Goal: Task Accomplishment & Management: Manage account settings

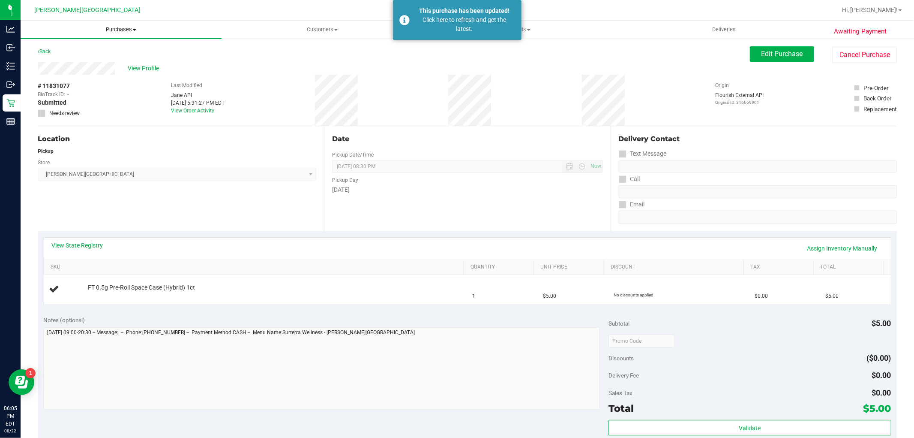
click at [122, 26] on span "Purchases" at bounding box center [121, 30] width 201 height 8
click at [72, 66] on li "Fulfillment" at bounding box center [121, 62] width 201 height 10
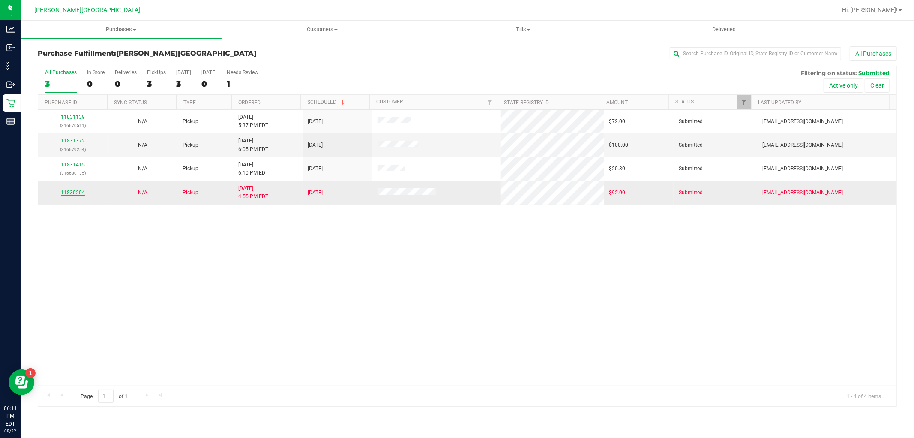
click at [77, 193] on link "11830204" at bounding box center [73, 192] width 24 height 6
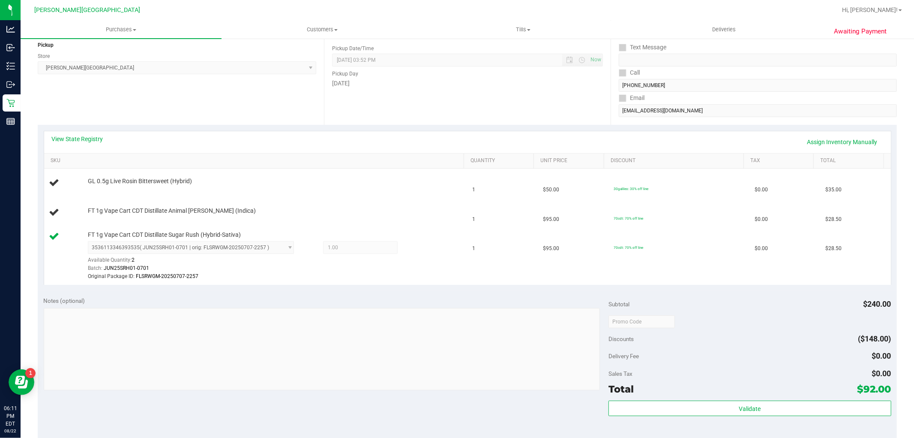
scroll to position [143, 0]
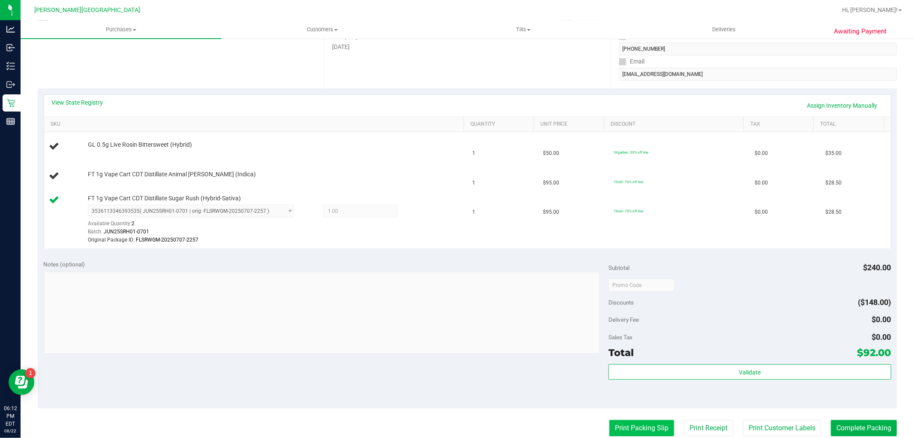
click at [660, 421] on button "Print Packing Slip" at bounding box center [642, 428] width 65 height 16
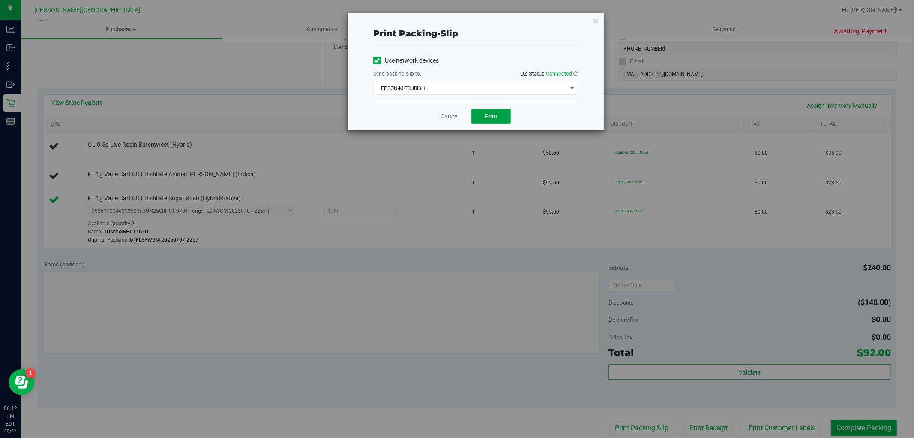
click at [489, 119] on span "Print" at bounding box center [491, 116] width 13 height 7
click at [594, 19] on icon "button" at bounding box center [596, 20] width 6 height 10
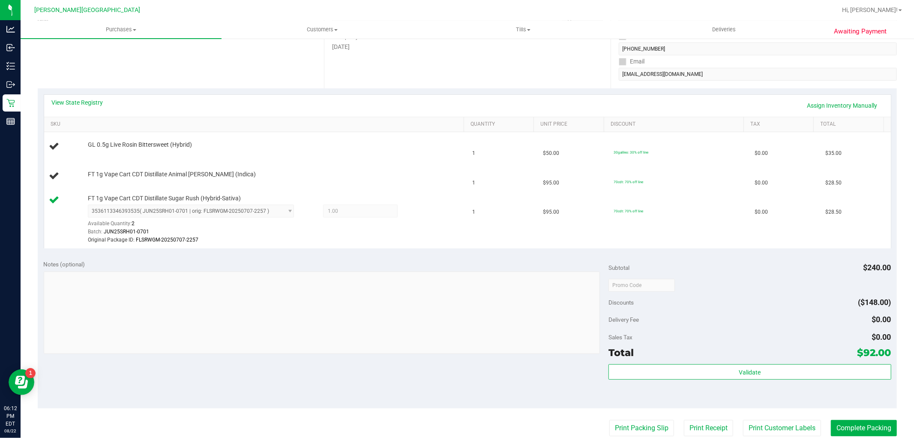
click at [706, 358] on div "Total $92.00" at bounding box center [750, 352] width 282 height 15
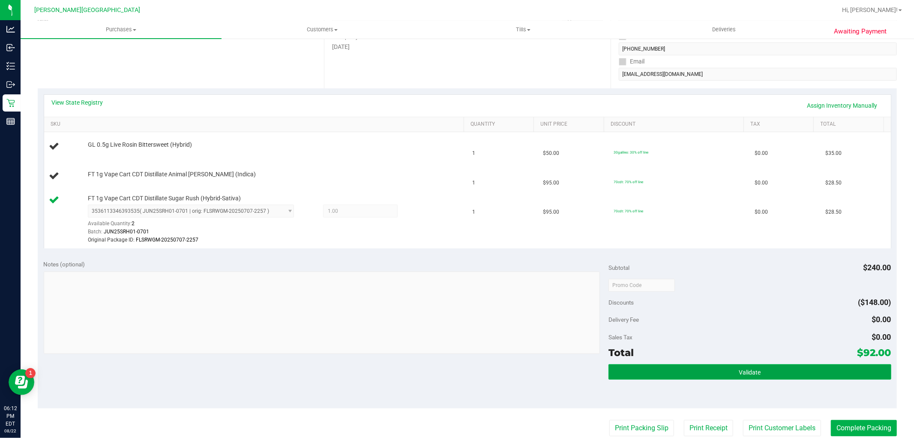
click at [704, 369] on button "Validate" at bounding box center [750, 371] width 282 height 15
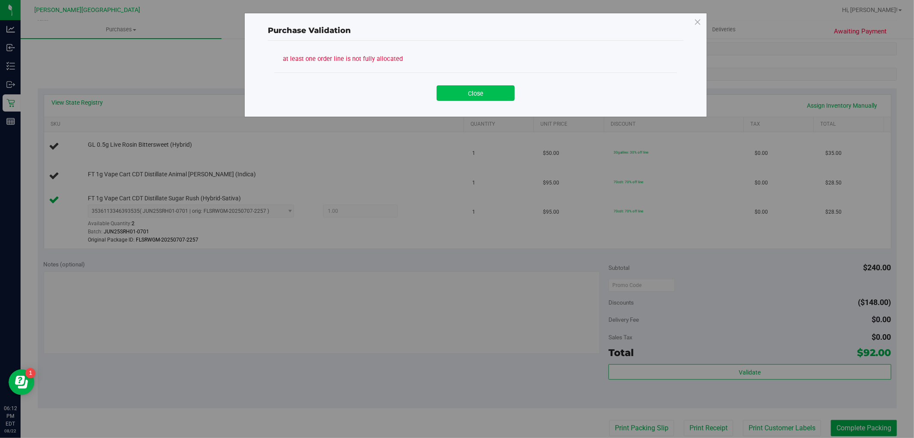
click at [506, 89] on button "Close" at bounding box center [476, 92] width 78 height 15
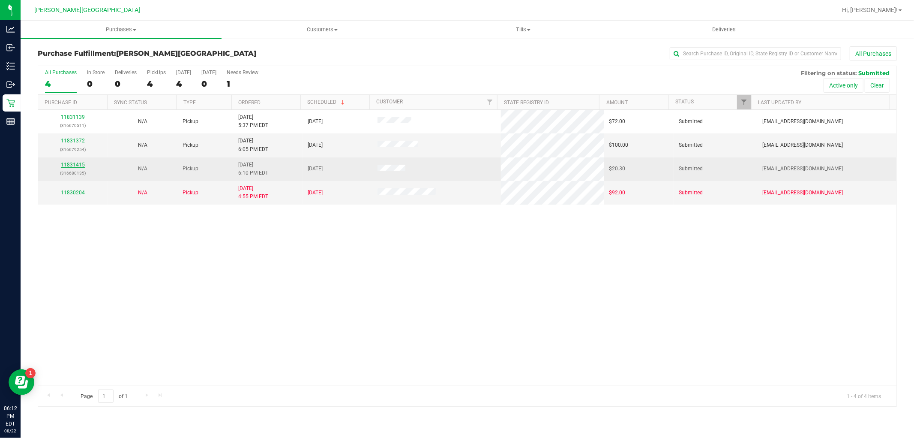
click at [81, 167] on link "11831415" at bounding box center [73, 165] width 24 height 6
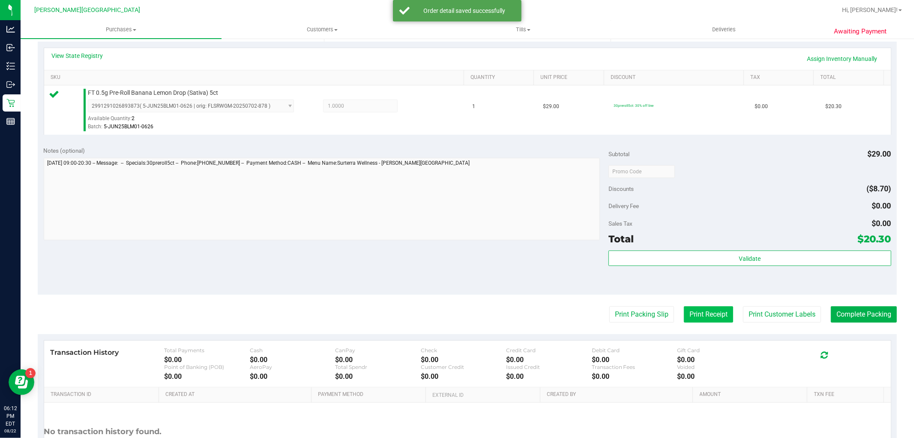
scroll to position [190, 0]
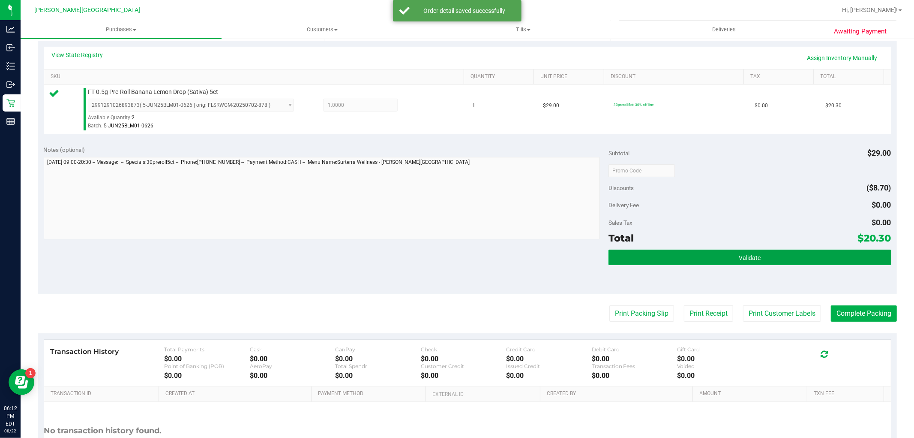
click at [678, 264] on button "Validate" at bounding box center [750, 256] width 282 height 15
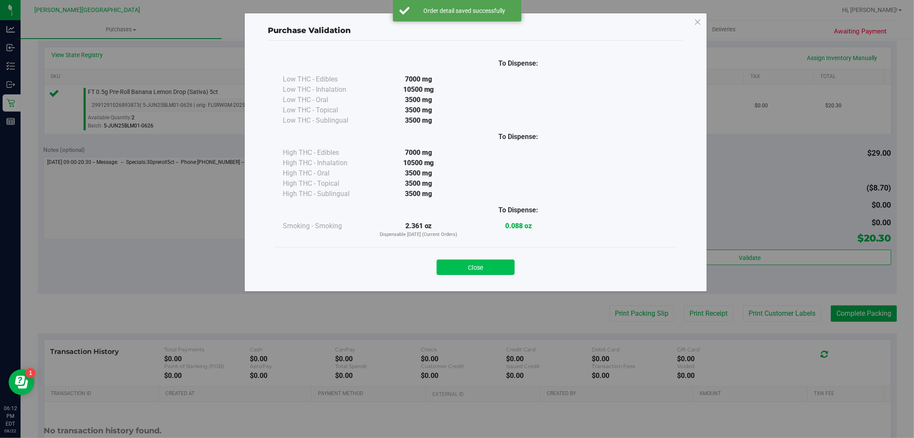
click at [505, 275] on button "Close" at bounding box center [476, 266] width 78 height 15
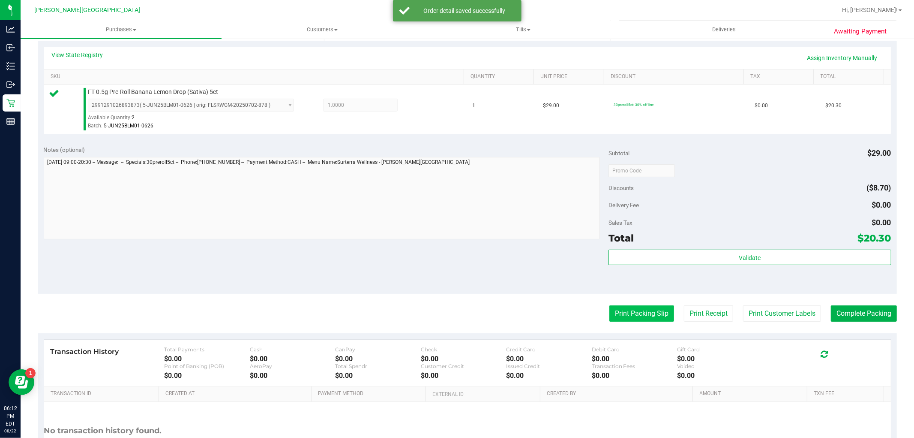
click at [624, 306] on button "Print Packing Slip" at bounding box center [642, 313] width 65 height 16
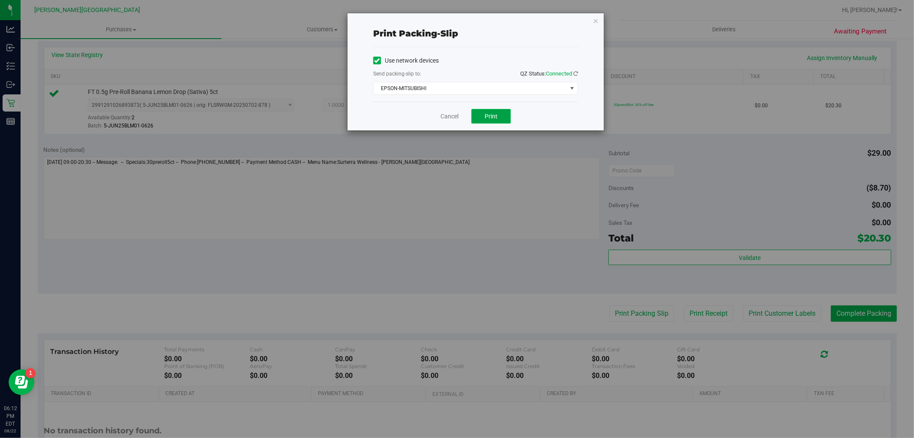
click at [495, 118] on span "Print" at bounding box center [491, 116] width 13 height 7
click at [597, 18] on icon "button" at bounding box center [596, 20] width 6 height 10
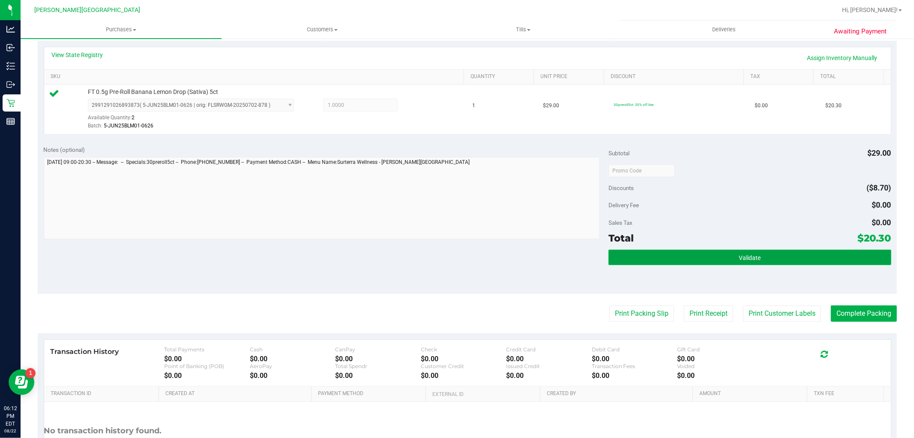
click at [765, 252] on button "Validate" at bounding box center [750, 256] width 282 height 15
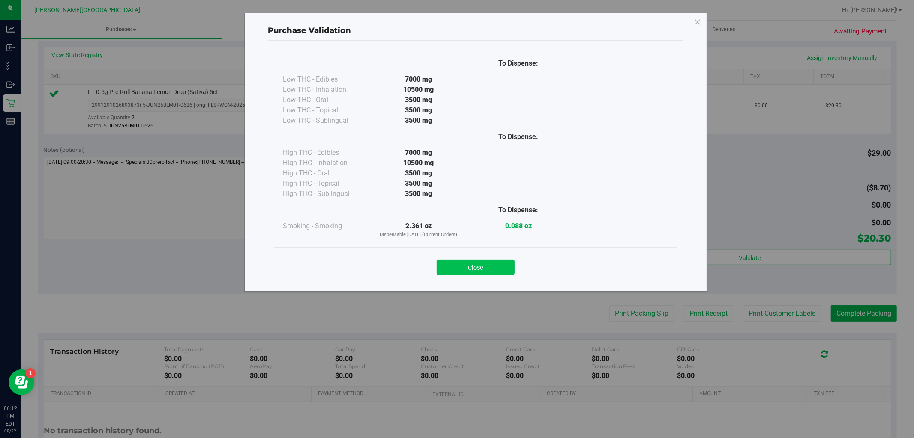
click at [487, 268] on button "Close" at bounding box center [476, 266] width 78 height 15
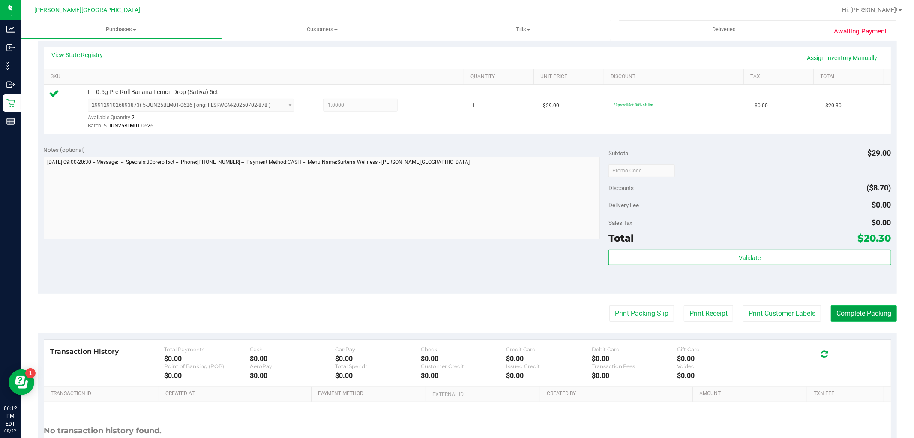
click at [839, 311] on button "Complete Packing" at bounding box center [864, 313] width 66 height 16
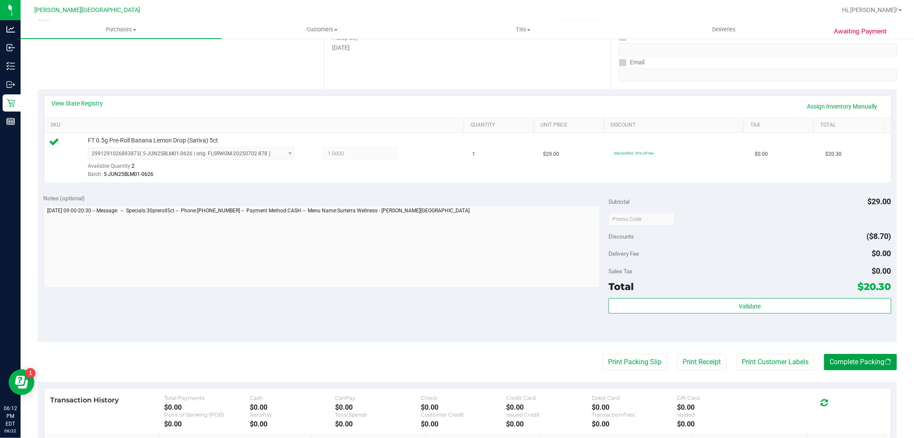
scroll to position [95, 0]
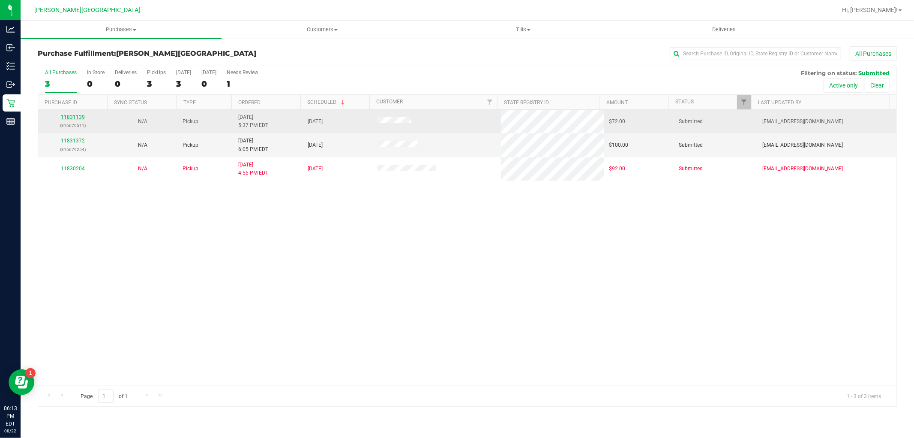
click at [82, 116] on div "11831139 (316670511)" at bounding box center [72, 121] width 59 height 16
click at [79, 117] on link "11831139" at bounding box center [73, 117] width 24 height 6
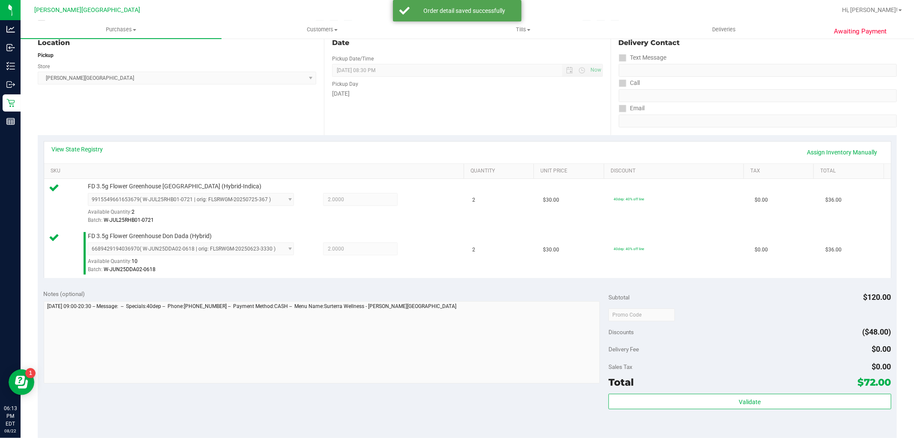
scroll to position [143, 0]
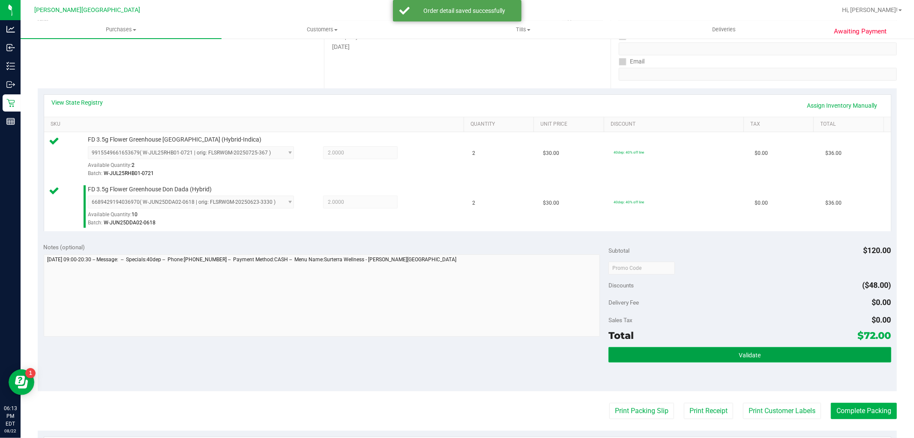
click at [808, 348] on button "Validate" at bounding box center [750, 354] width 282 height 15
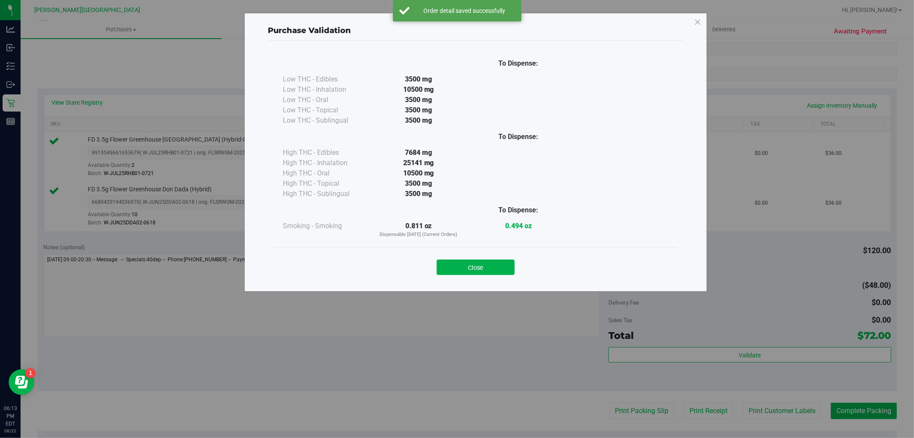
click at [500, 270] on button "Close" at bounding box center [476, 266] width 78 height 15
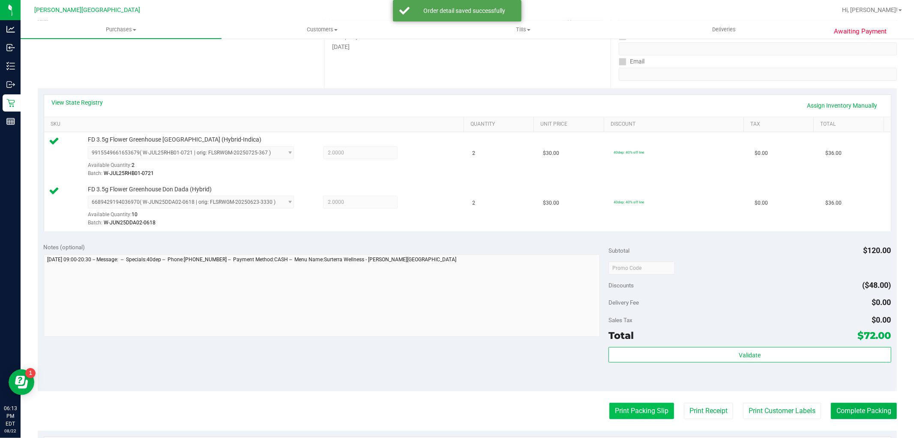
click at [649, 410] on button "Print Packing Slip" at bounding box center [642, 411] width 65 height 16
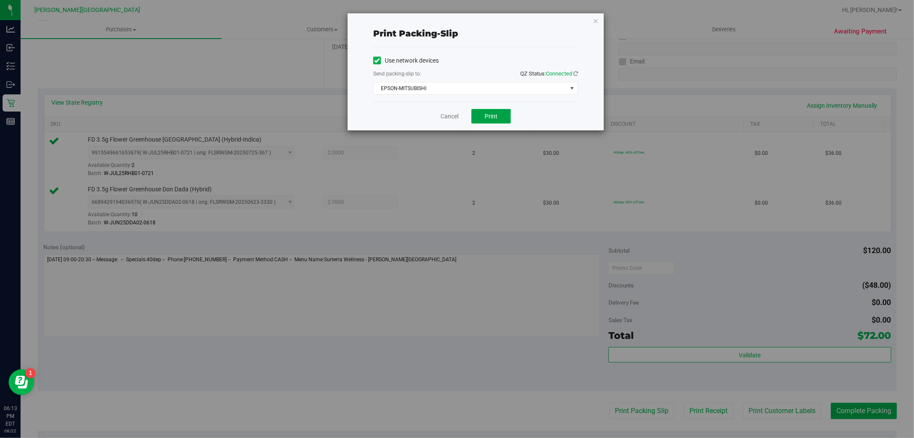
click at [490, 119] on span "Print" at bounding box center [491, 116] width 13 height 7
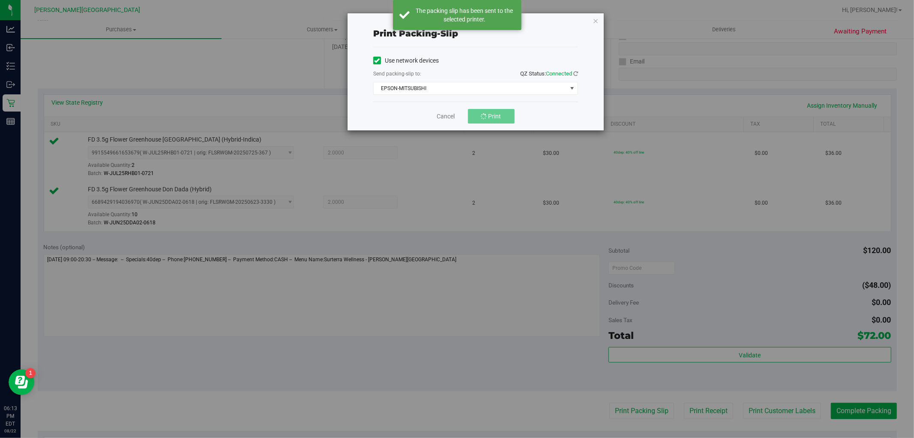
click at [593, 13] on div "Print packing-slip Use network devices Send packing-slip to: QZ Status: Connect…" at bounding box center [475, 72] width 257 height 118
click at [593, 15] on icon "button" at bounding box center [596, 20] width 6 height 10
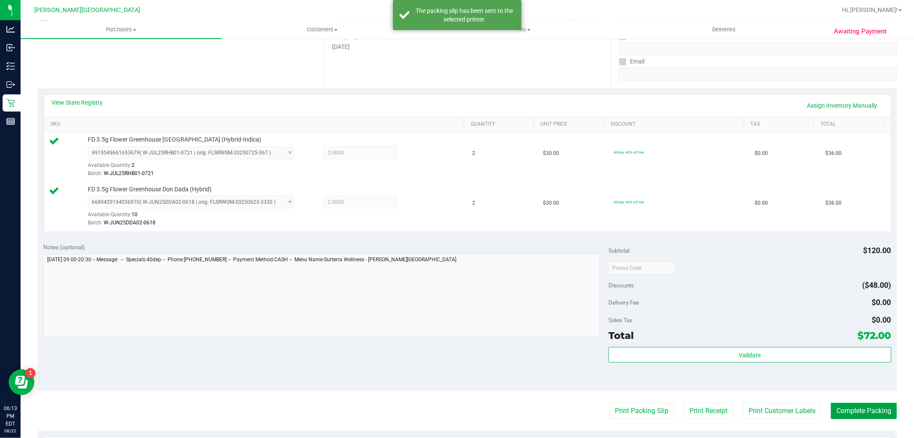
click at [863, 412] on button "Complete Packing" at bounding box center [864, 411] width 66 height 16
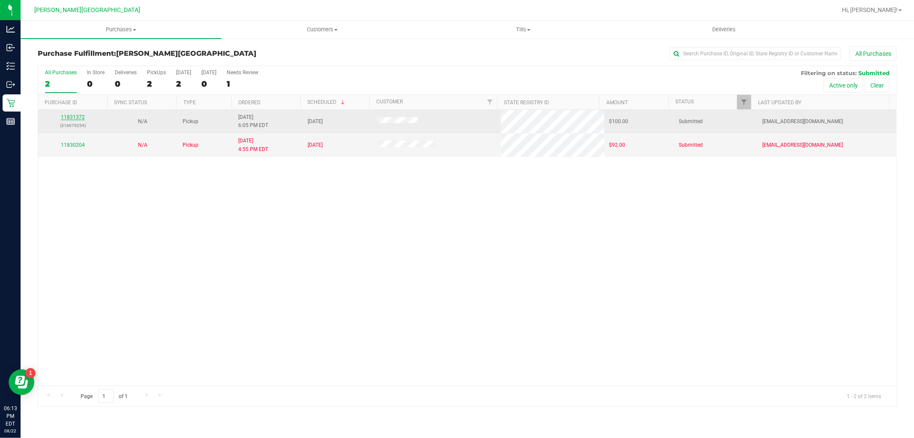
click at [83, 119] on link "11831372" at bounding box center [73, 117] width 24 height 6
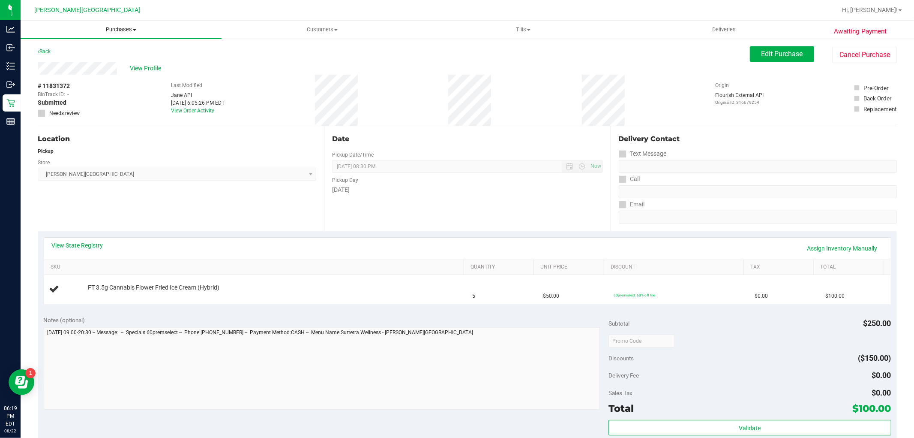
click at [102, 27] on span "Purchases" at bounding box center [121, 30] width 201 height 8
click at [57, 58] on span "Fulfillment" at bounding box center [47, 61] width 53 height 7
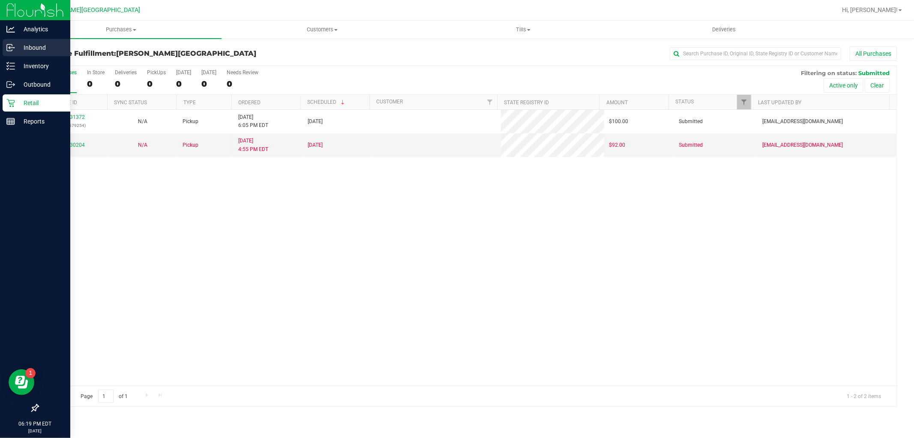
click at [28, 48] on p "Inbound" at bounding box center [40, 47] width 51 height 10
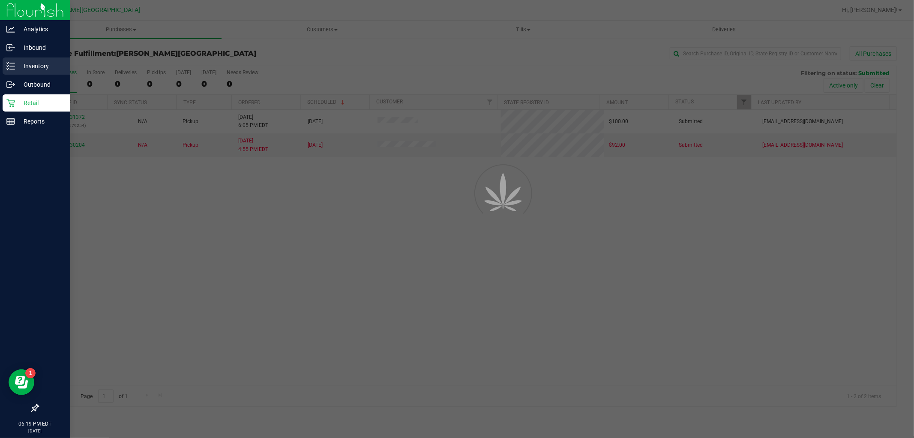
click at [38, 62] on p "Inventory" at bounding box center [40, 66] width 51 height 10
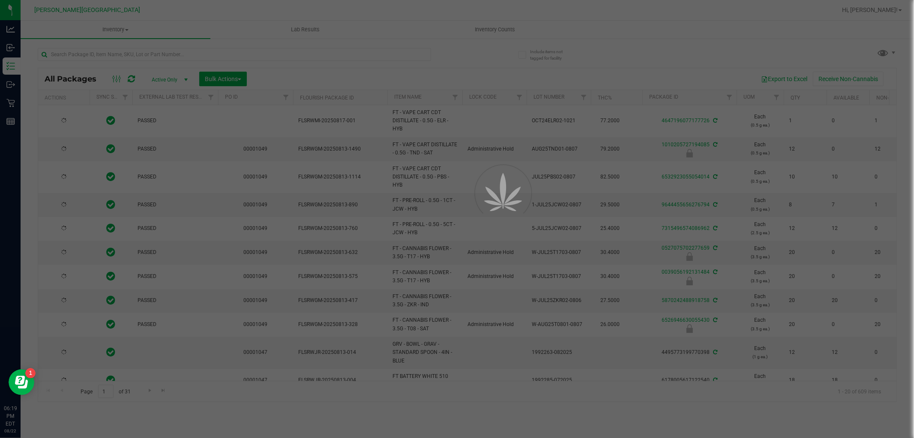
type input "[DATE]"
click at [153, 57] on div at bounding box center [457, 219] width 914 height 438
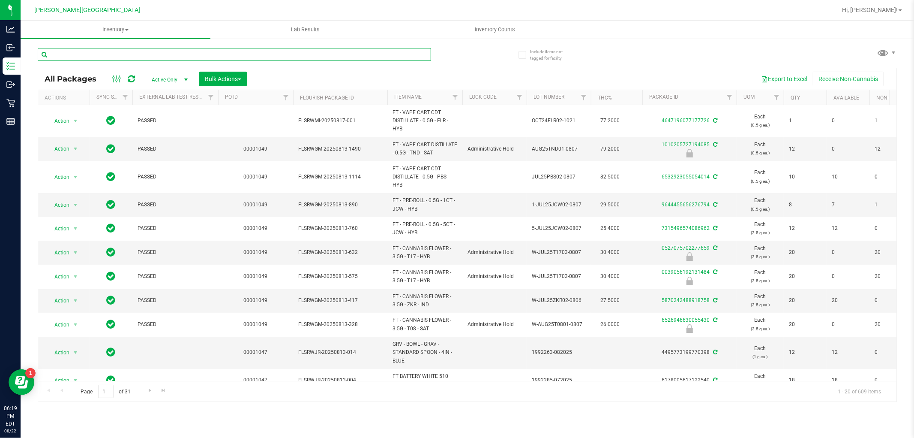
click at [153, 57] on input "text" at bounding box center [235, 54] width 394 height 13
type input "2873838137539428"
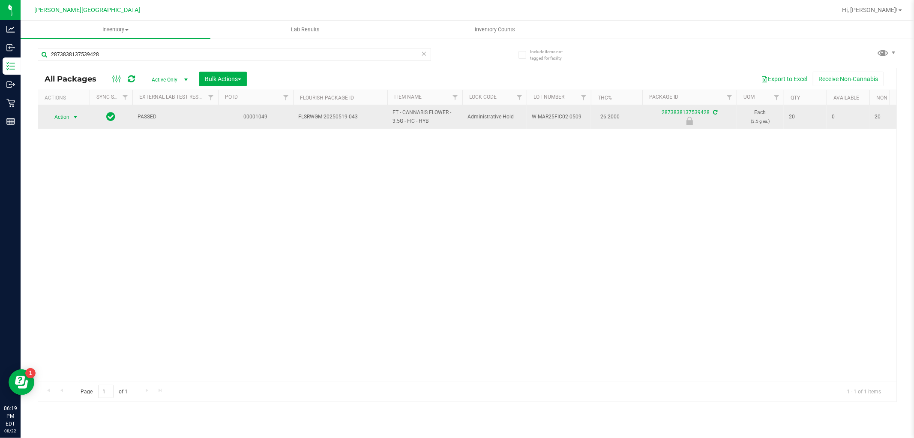
click at [69, 111] on span "Action" at bounding box center [58, 117] width 23 height 12
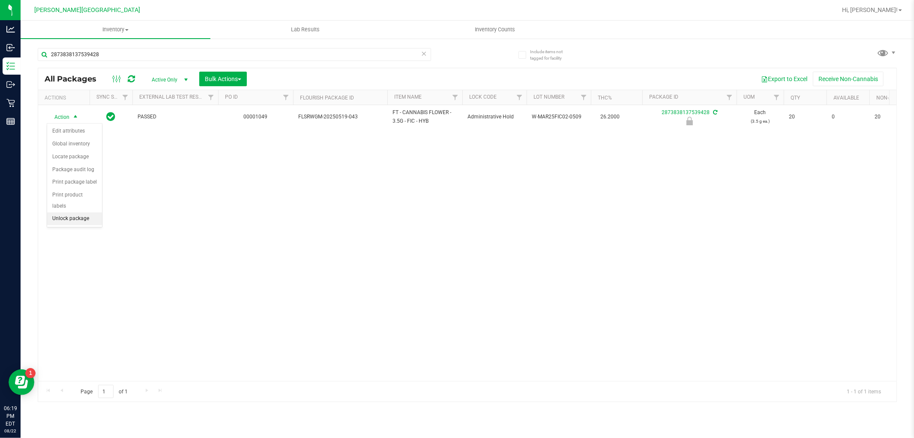
click at [79, 216] on li "Unlock package" at bounding box center [74, 218] width 55 height 13
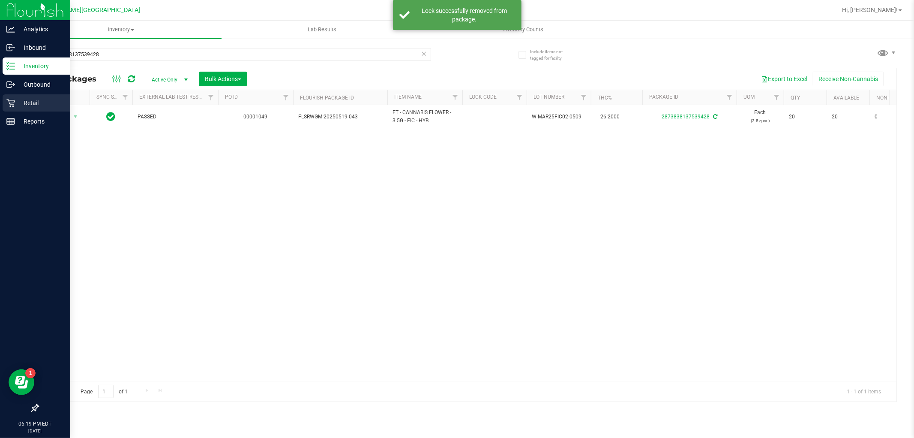
click at [27, 102] on p "Retail" at bounding box center [40, 103] width 51 height 10
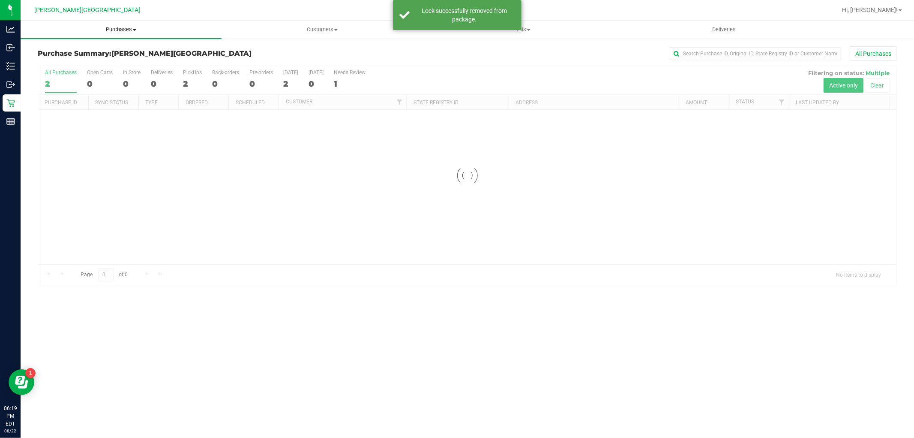
click at [127, 27] on span "Purchases" at bounding box center [121, 30] width 201 height 8
click at [59, 63] on span "Fulfillment" at bounding box center [47, 61] width 53 height 7
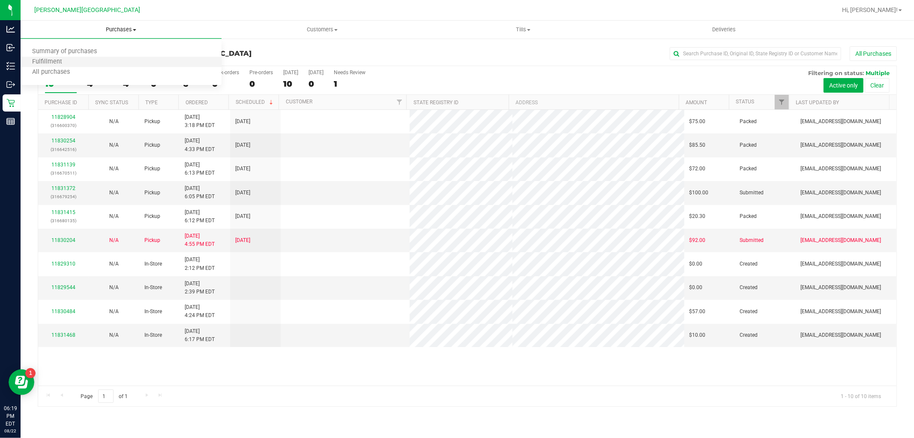
click at [104, 65] on li "Fulfillment" at bounding box center [121, 62] width 201 height 10
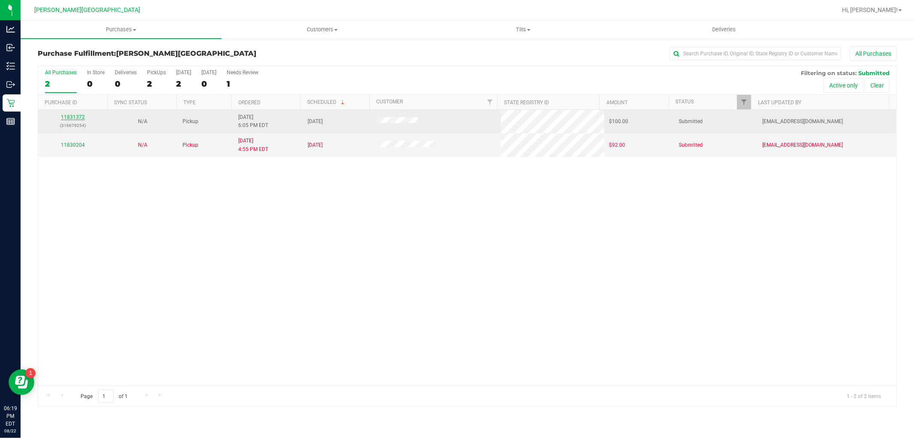
click at [71, 118] on link "11831372" at bounding box center [73, 117] width 24 height 6
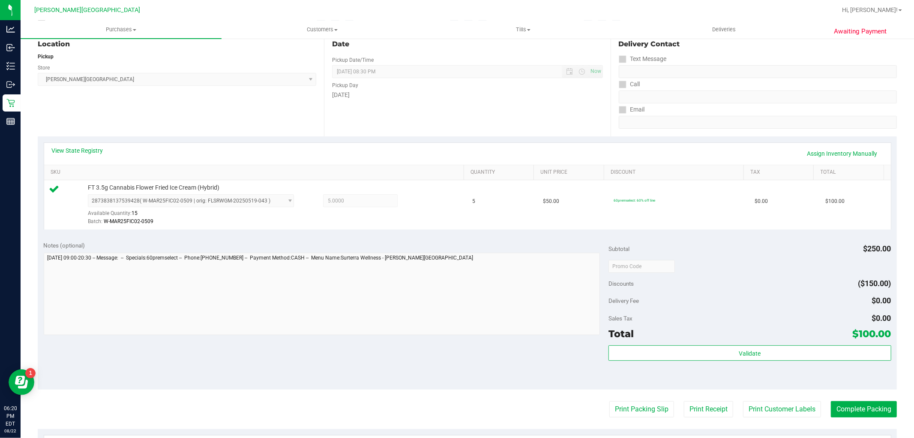
scroll to position [95, 0]
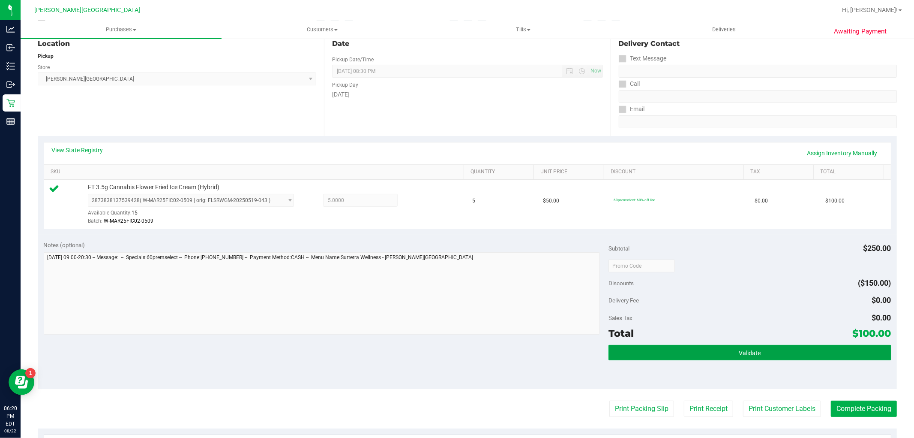
click at [679, 350] on button "Validate" at bounding box center [750, 352] width 282 height 15
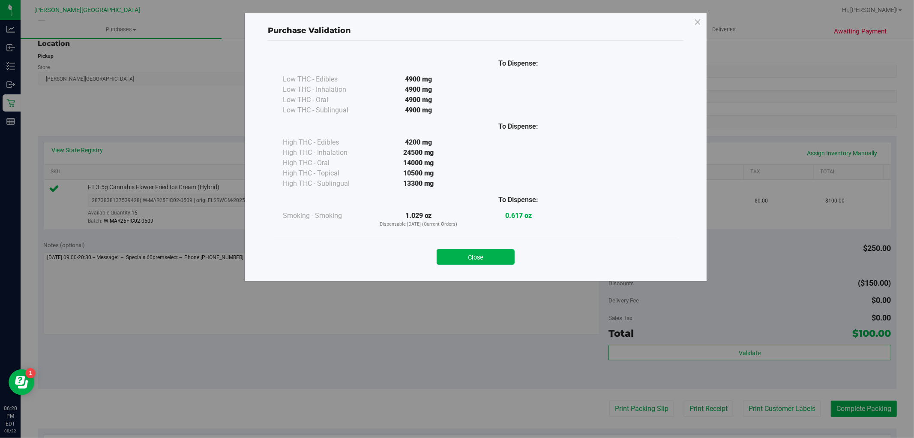
click at [487, 262] on button "Close" at bounding box center [476, 256] width 78 height 15
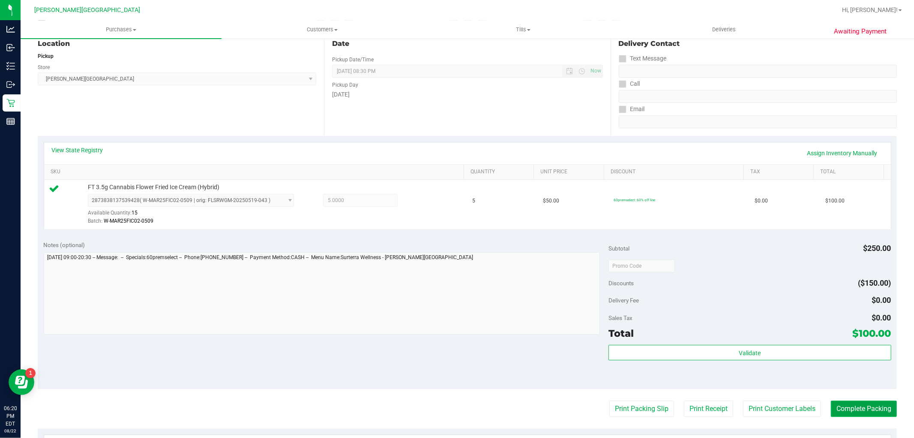
click at [849, 402] on button "Complete Packing" at bounding box center [864, 408] width 66 height 16
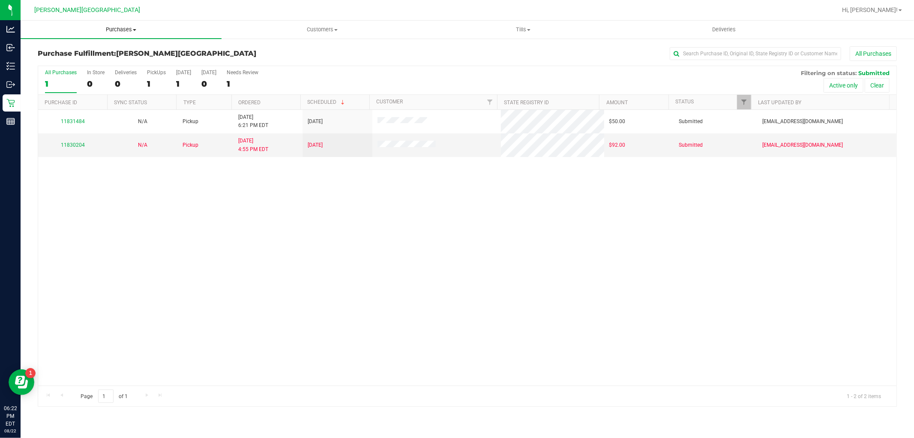
click at [127, 28] on span "Purchases" at bounding box center [121, 30] width 201 height 8
click at [103, 58] on li "Fulfillment" at bounding box center [121, 62] width 201 height 10
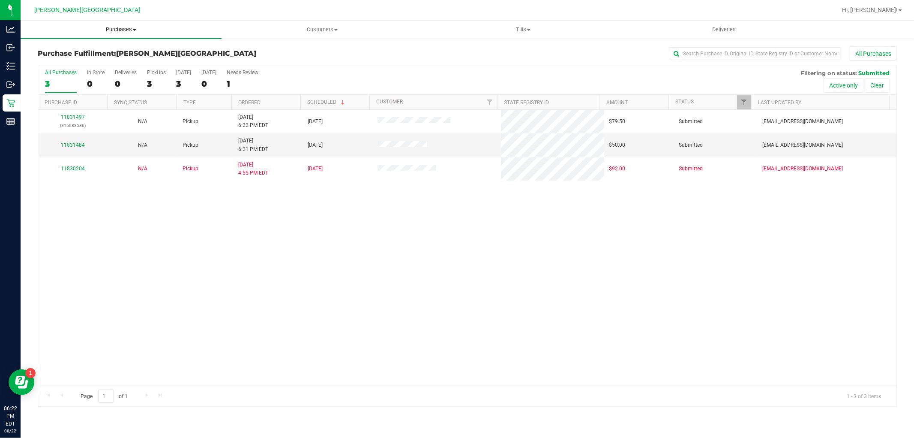
click at [114, 28] on span "Purchases" at bounding box center [121, 30] width 201 height 8
click at [68, 53] on span "Summary of purchases" at bounding box center [65, 51] width 88 height 7
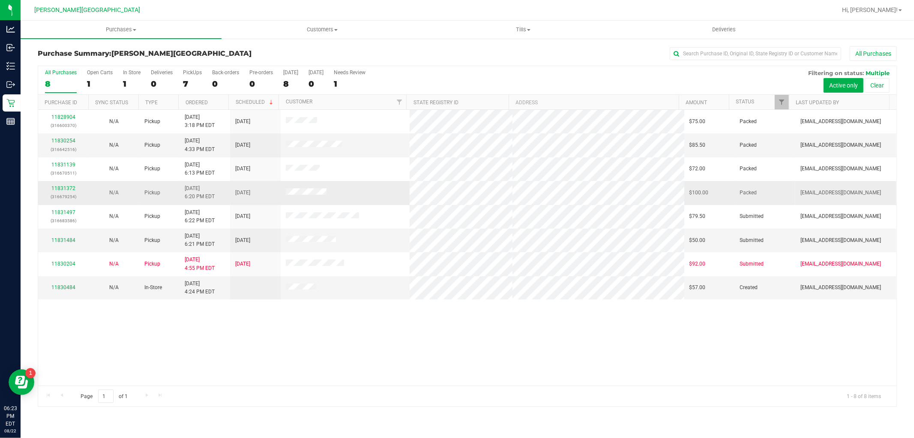
click at [75, 189] on div "11831372 (316679254)" at bounding box center [63, 192] width 40 height 16
click at [69, 187] on link "11831372" at bounding box center [63, 188] width 24 height 6
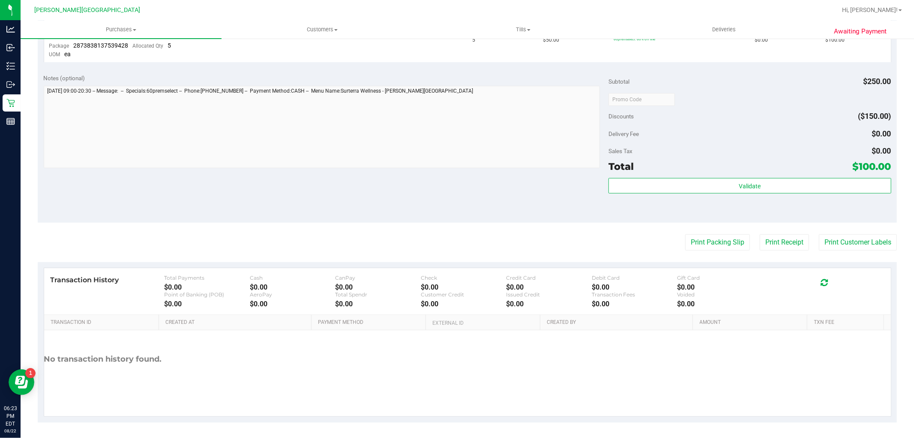
scroll to position [258, 0]
click at [739, 192] on div "Validate" at bounding box center [750, 184] width 282 height 16
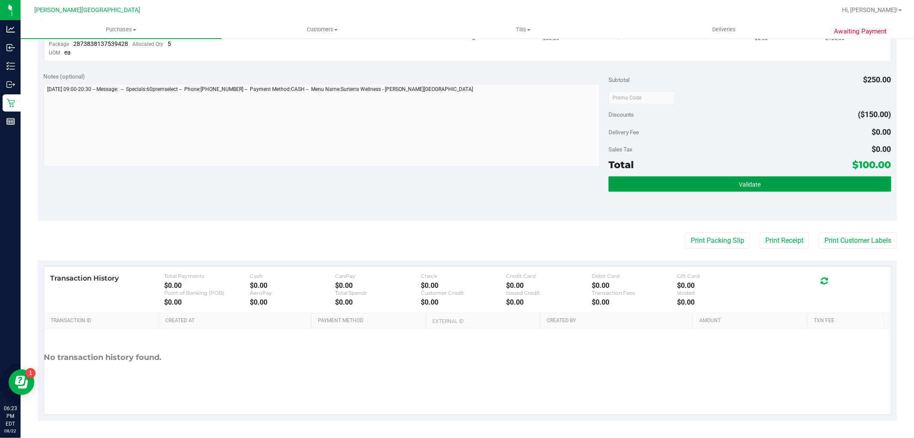
click at [739, 182] on span "Validate" at bounding box center [750, 184] width 22 height 7
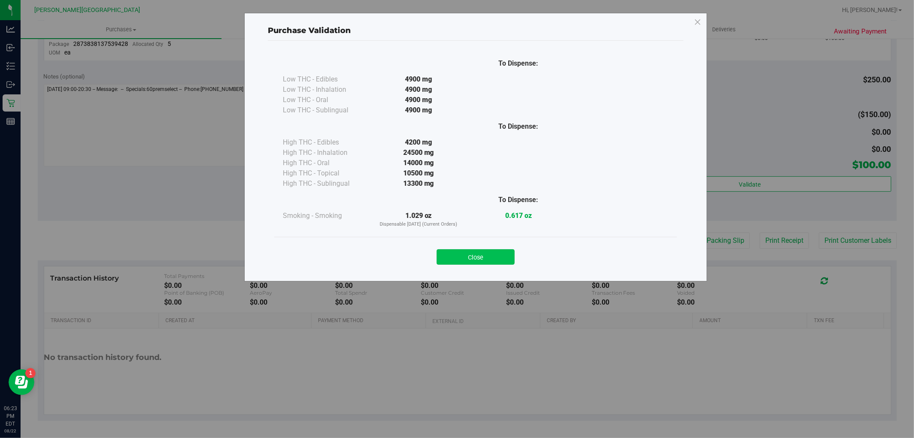
click at [498, 249] on button "Close" at bounding box center [476, 256] width 78 height 15
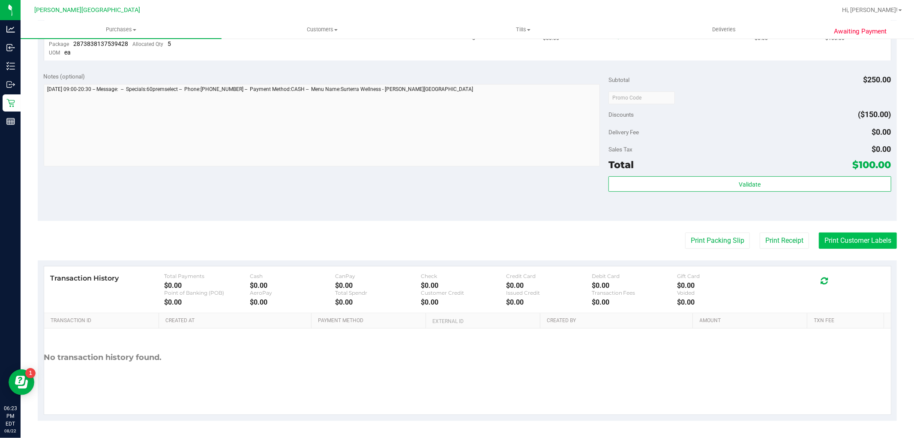
click at [856, 232] on button "Print Customer Labels" at bounding box center [858, 240] width 78 height 16
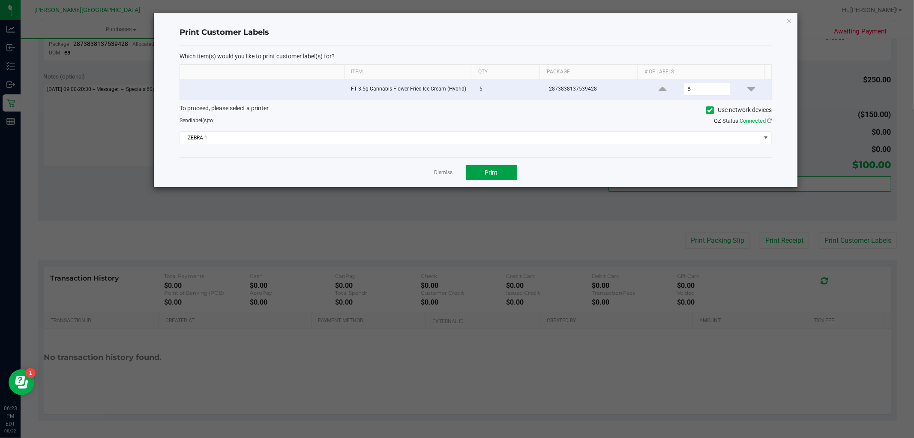
click at [485, 175] on span "Print" at bounding box center [491, 172] width 13 height 7
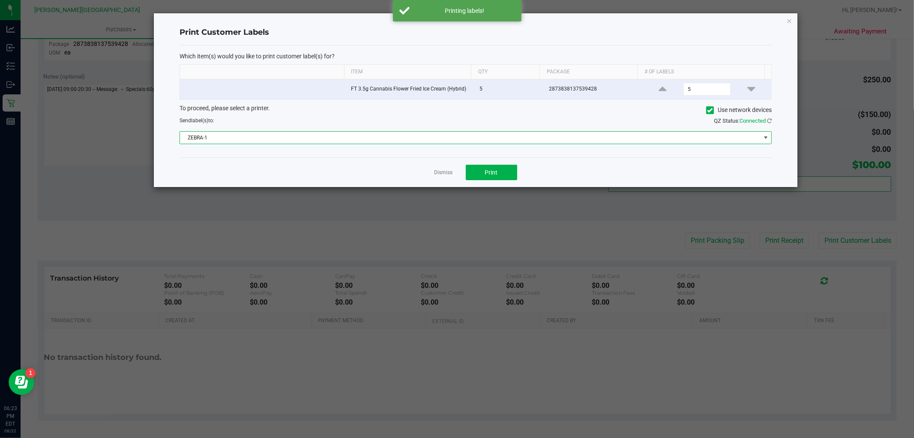
click at [500, 137] on span "ZEBRA-1" at bounding box center [470, 138] width 581 height 12
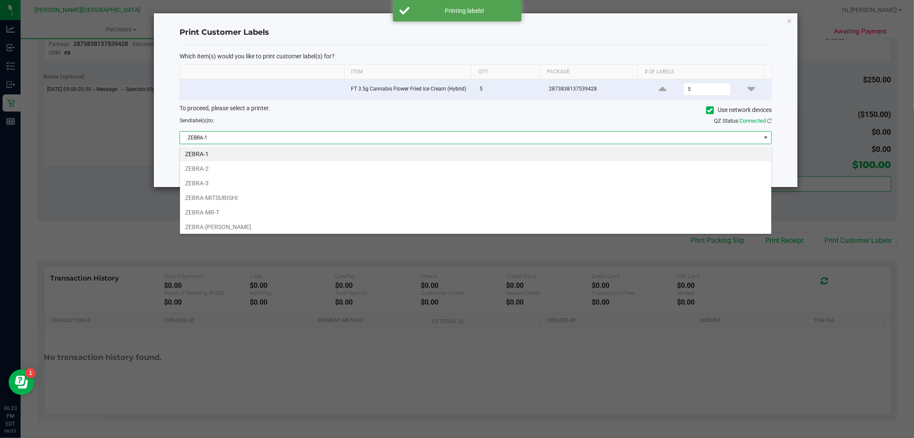
scroll to position [13, 592]
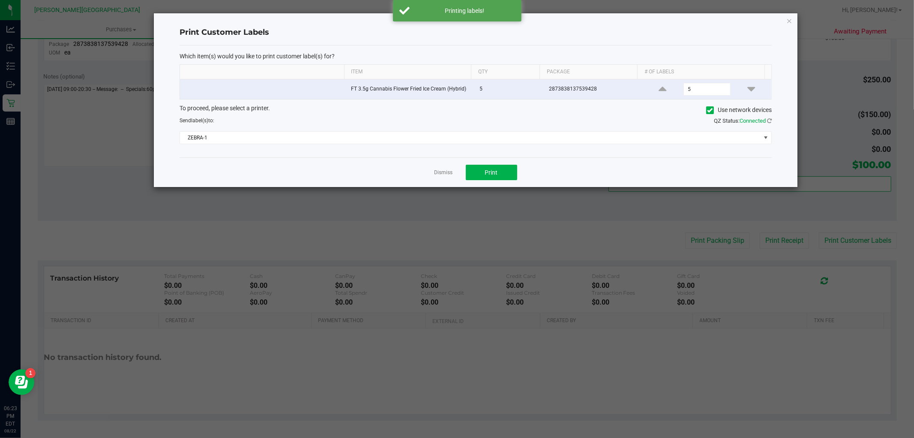
click at [787, 17] on icon "button" at bounding box center [790, 20] width 6 height 10
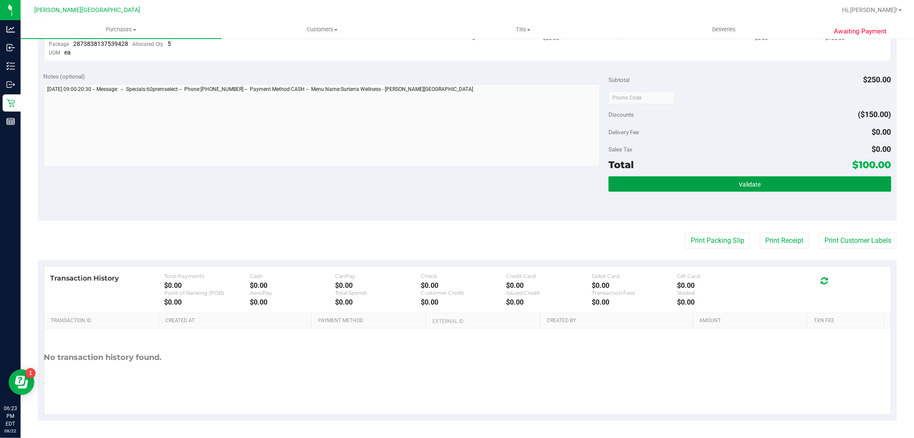
click at [792, 181] on button "Validate" at bounding box center [750, 183] width 282 height 15
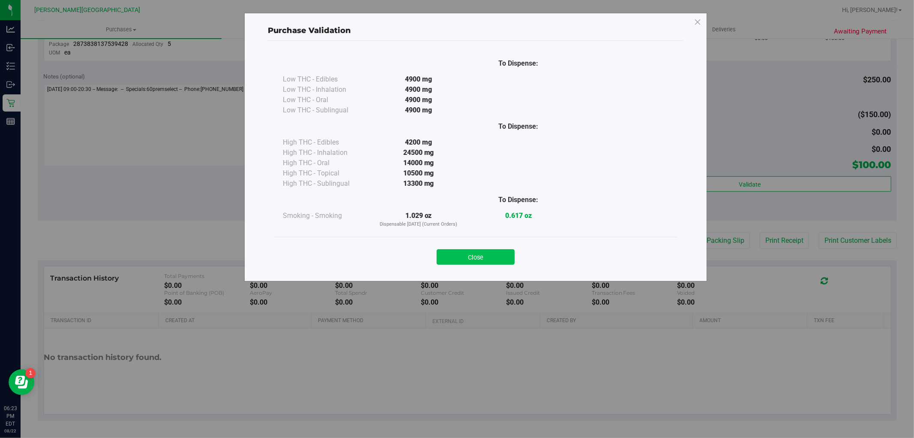
click at [478, 255] on button "Close" at bounding box center [476, 256] width 78 height 15
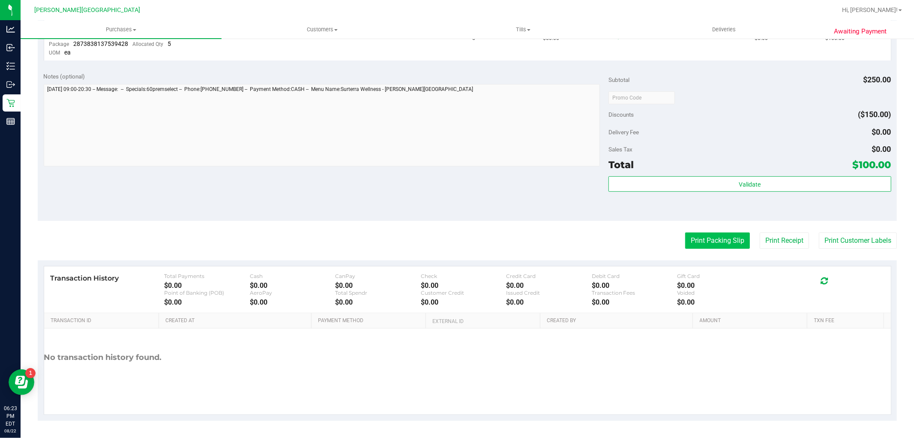
click at [725, 241] on button "Print Packing Slip" at bounding box center [717, 240] width 65 height 16
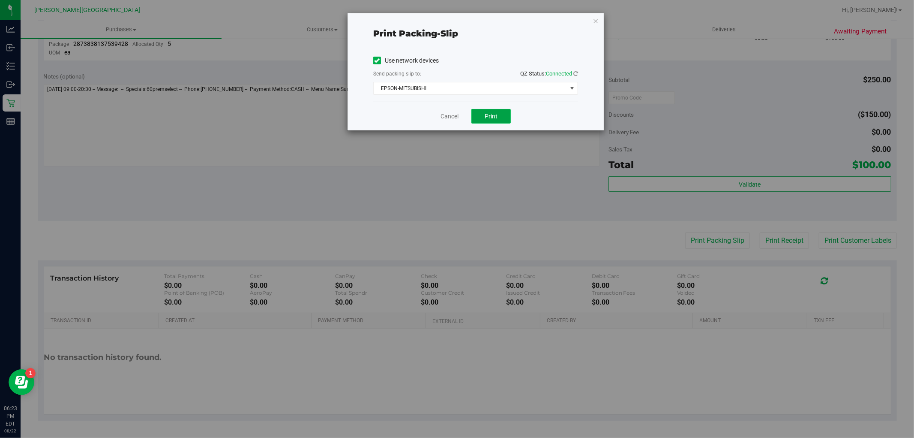
click at [505, 115] on button "Print" at bounding box center [491, 116] width 39 height 15
click at [596, 19] on icon "button" at bounding box center [596, 20] width 6 height 10
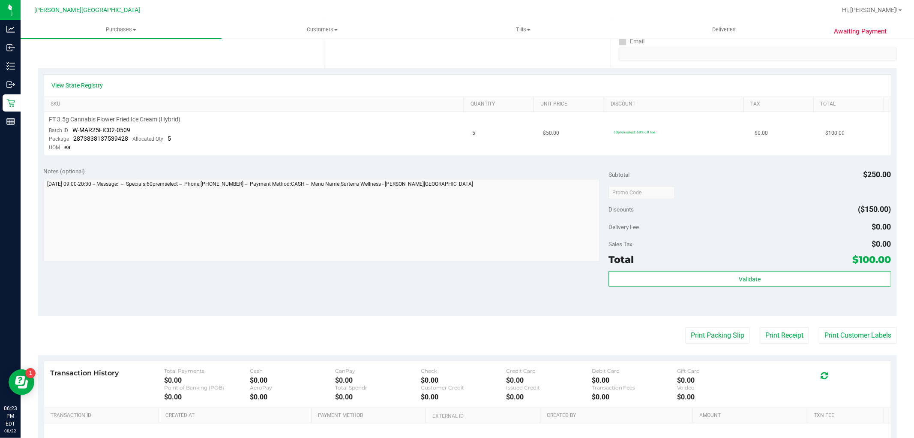
scroll to position [20, 0]
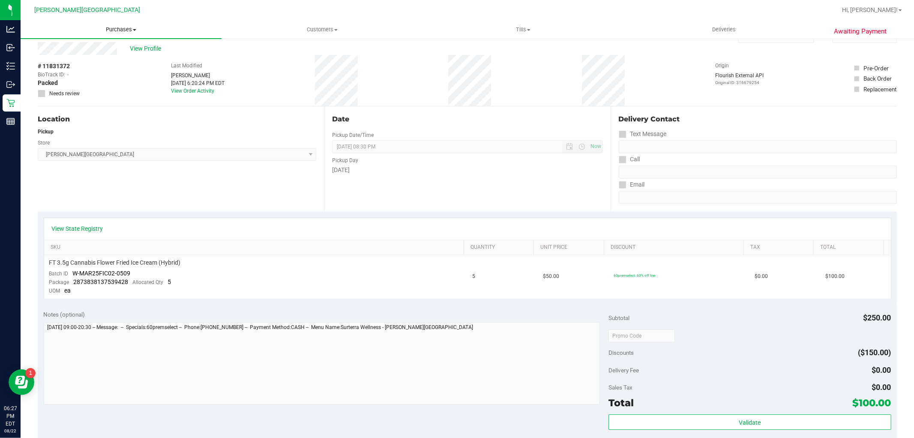
click at [114, 33] on span "Purchases" at bounding box center [121, 30] width 201 height 8
click at [63, 63] on span "Fulfillment" at bounding box center [47, 61] width 53 height 7
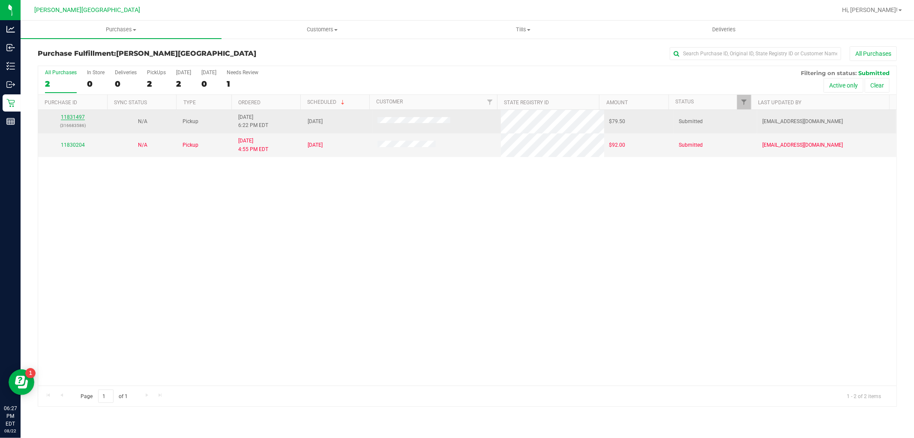
click at [76, 118] on link "11831497" at bounding box center [73, 117] width 24 height 6
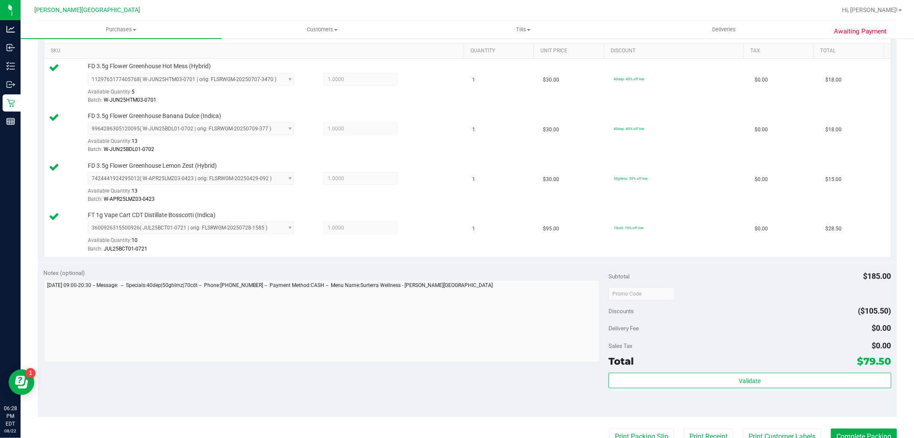
scroll to position [285, 0]
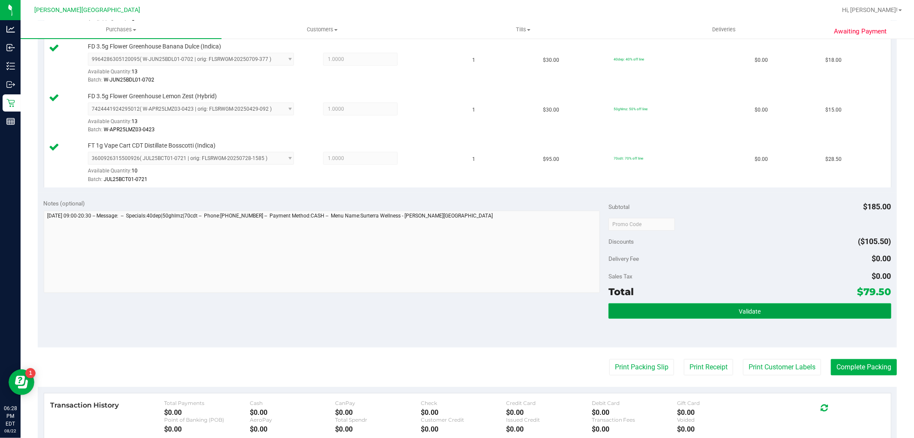
click at [843, 318] on button "Validate" at bounding box center [750, 310] width 282 height 15
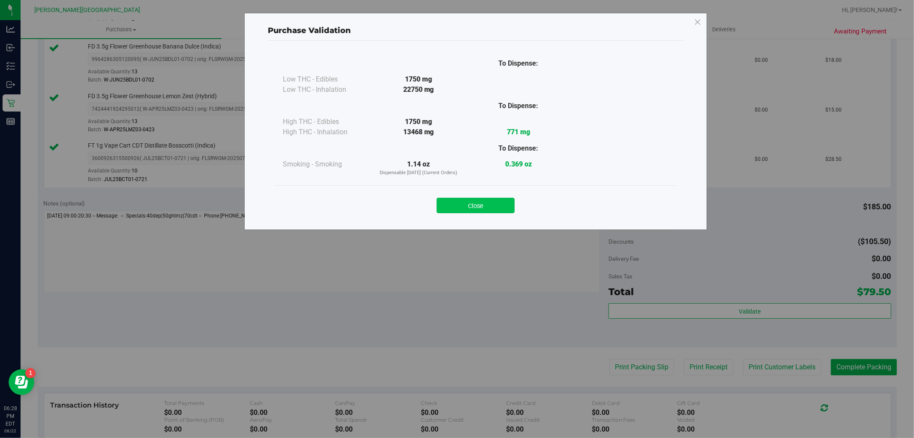
click at [472, 204] on button "Close" at bounding box center [476, 205] width 78 height 15
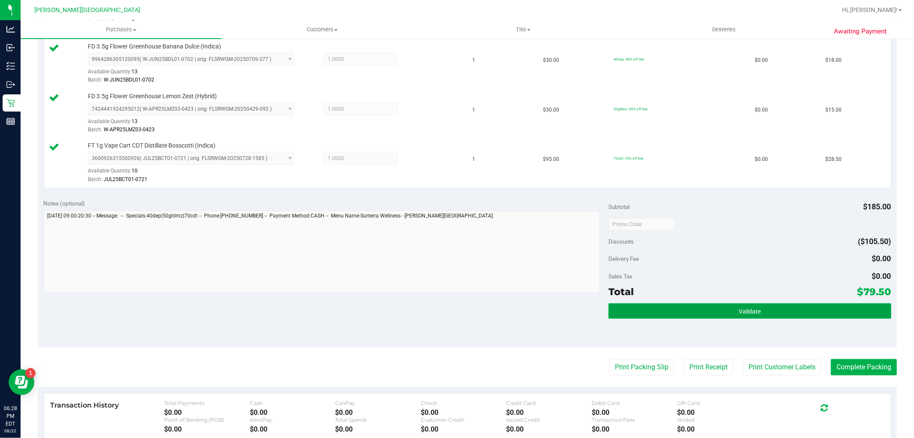
click at [718, 310] on button "Validate" at bounding box center [750, 310] width 282 height 15
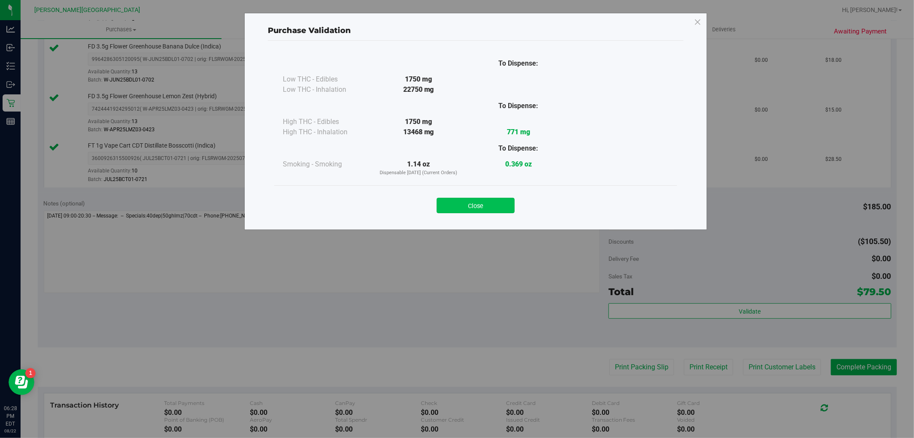
click at [475, 201] on button "Close" at bounding box center [476, 205] width 78 height 15
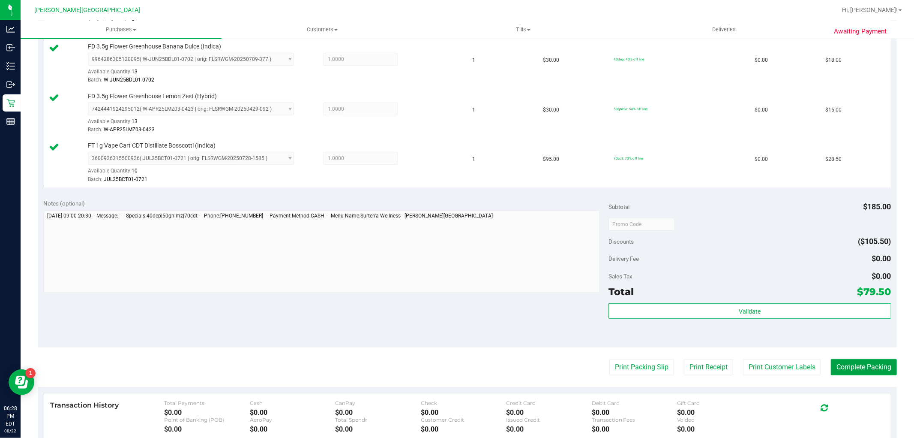
click at [874, 369] on button "Complete Packing" at bounding box center [864, 367] width 66 height 16
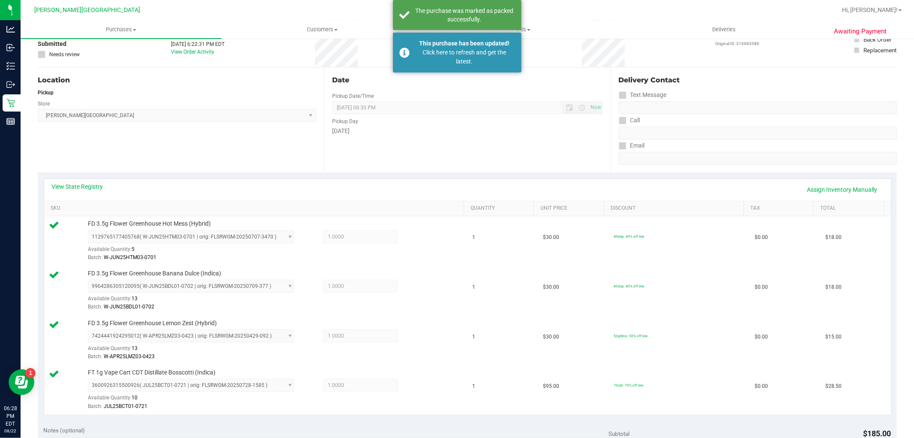
scroll to position [0, 0]
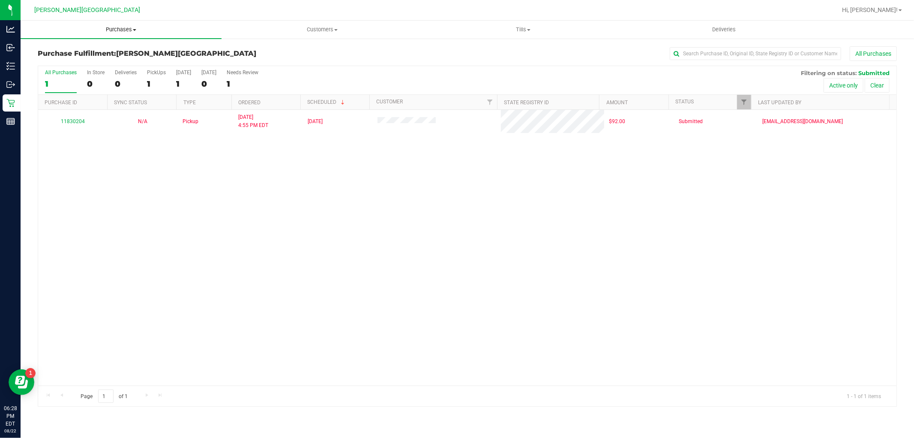
click at [119, 30] on span "Purchases" at bounding box center [121, 30] width 201 height 8
click at [41, 72] on span "All purchases" at bounding box center [51, 72] width 61 height 7
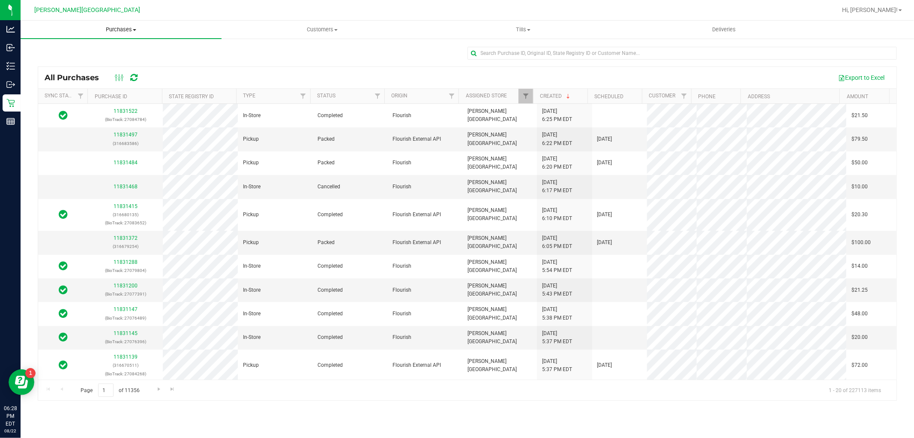
click at [116, 30] on span "Purchases" at bounding box center [121, 30] width 201 height 8
click at [77, 54] on span "Summary of purchases" at bounding box center [65, 51] width 88 height 7
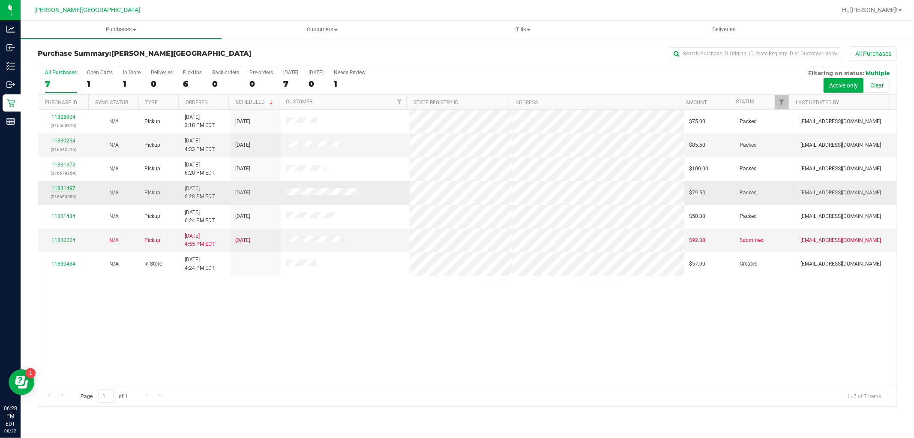
click at [65, 189] on link "11831497" at bounding box center [63, 188] width 24 height 6
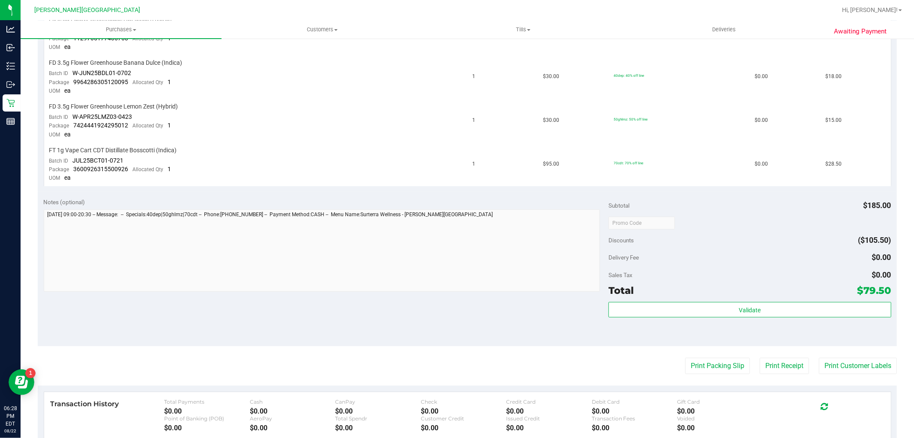
scroll to position [333, 0]
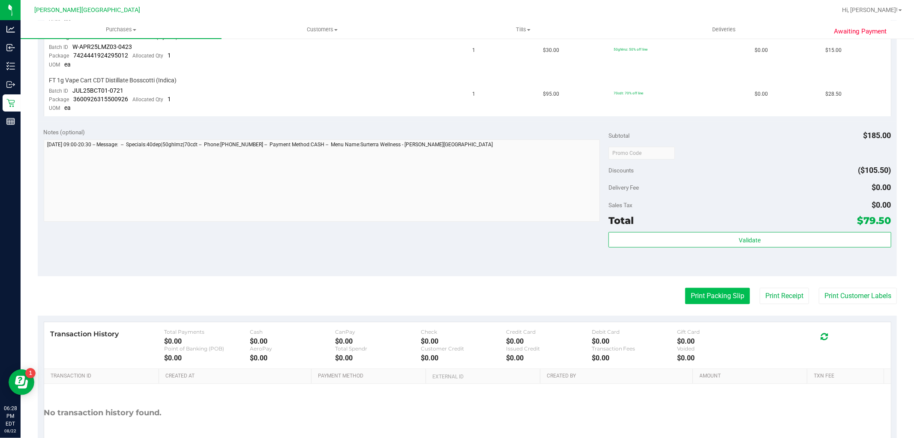
click at [720, 292] on button "Print Packing Slip" at bounding box center [717, 296] width 65 height 16
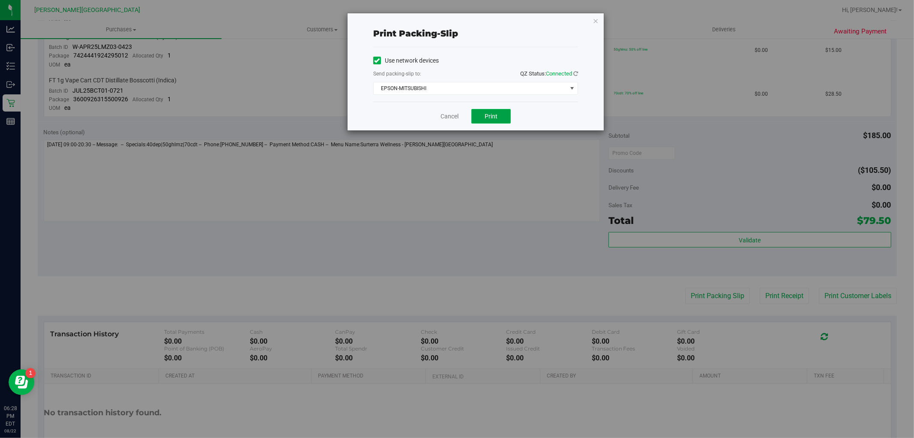
click at [503, 121] on button "Print" at bounding box center [491, 116] width 39 height 15
click at [596, 19] on icon "button" at bounding box center [596, 20] width 6 height 10
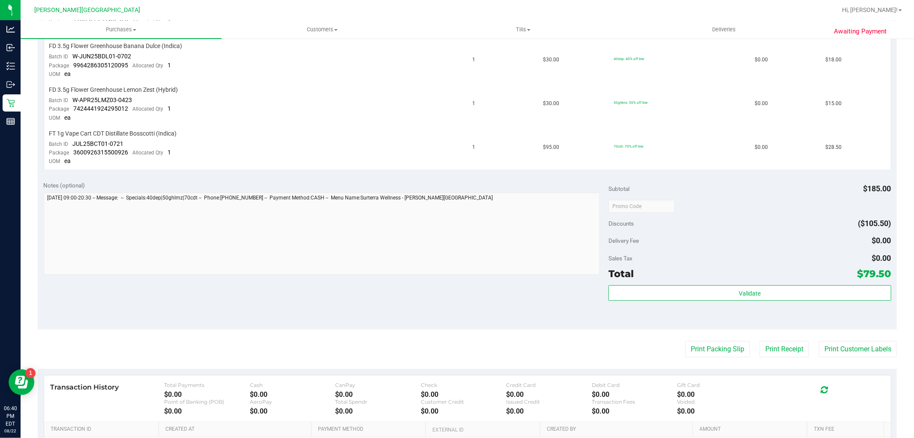
scroll to position [238, 0]
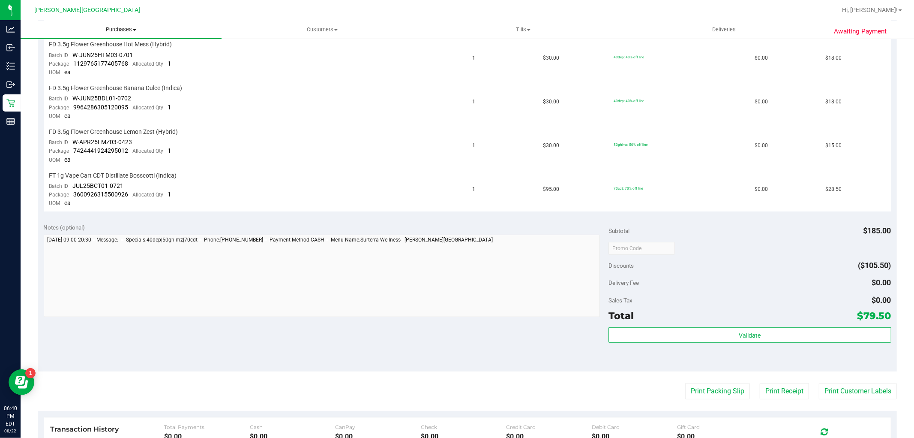
click at [131, 24] on uib-tab-heading "Purchases Summary of purchases Fulfillment All purchases" at bounding box center [121, 30] width 201 height 18
click at [80, 58] on li "Fulfillment" at bounding box center [121, 62] width 201 height 10
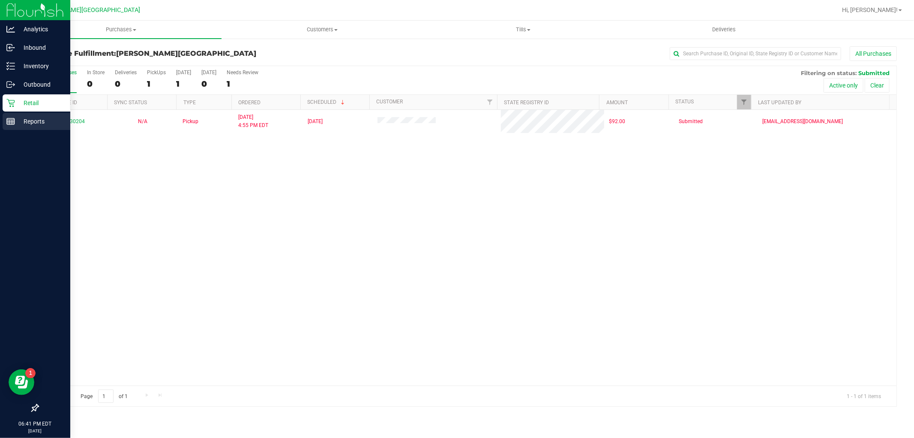
click at [27, 121] on p "Reports" at bounding box center [40, 121] width 51 height 10
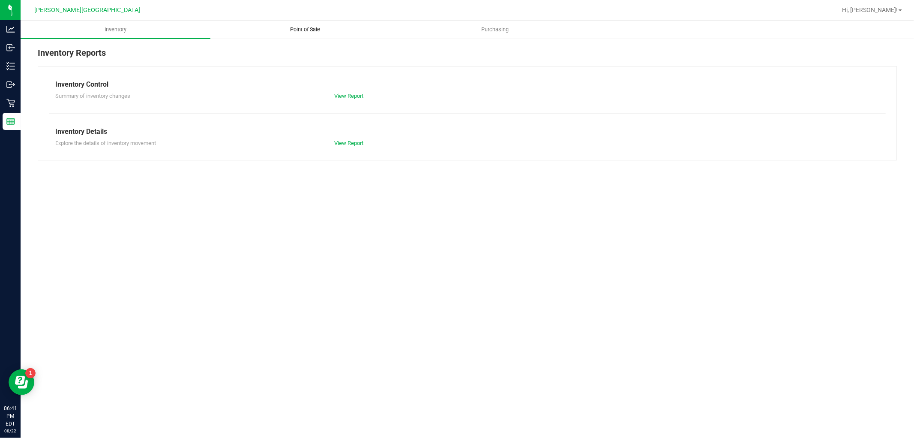
click at [311, 37] on uib-tab-heading "Point of Sale" at bounding box center [305, 29] width 189 height 17
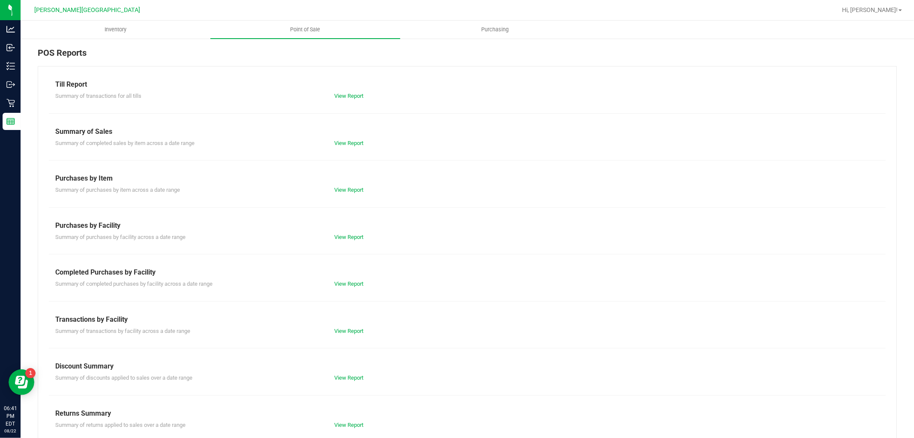
click at [325, 92] on div "Summary of transactions for all tills" at bounding box center [188, 96] width 279 height 9
click at [337, 92] on div "View Report" at bounding box center [467, 96] width 279 height 9
click at [339, 101] on div "Till Report Summary of transactions for all tills View Report Summary of Sales …" at bounding box center [467, 254] width 859 height 376
click at [341, 97] on link "View Report" at bounding box center [348, 96] width 29 height 6
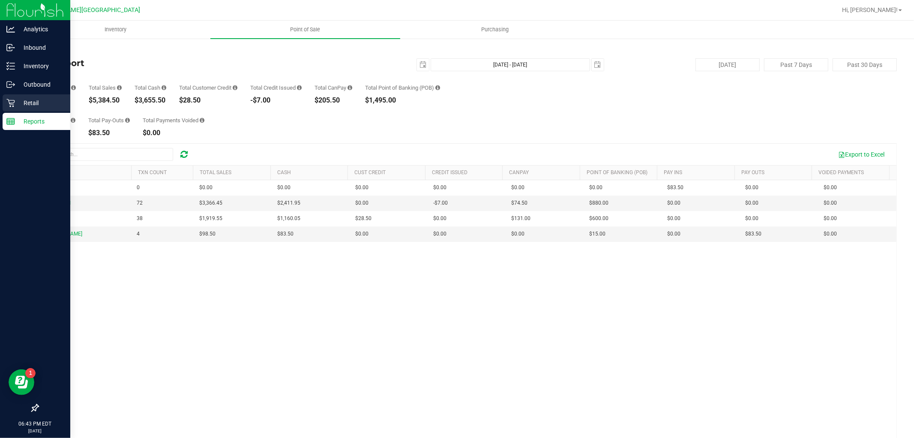
click at [17, 102] on p "Retail" at bounding box center [40, 103] width 51 height 10
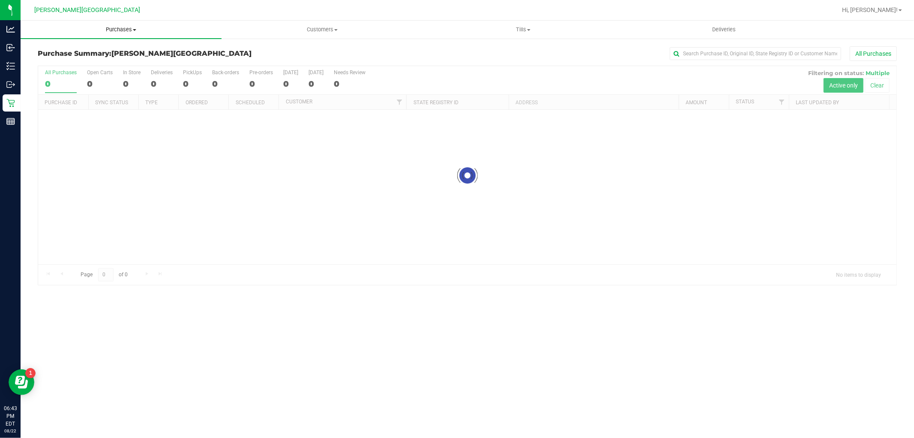
click at [122, 27] on span "Purchases" at bounding box center [121, 30] width 201 height 8
click at [76, 60] on li "Fulfillment" at bounding box center [121, 62] width 201 height 10
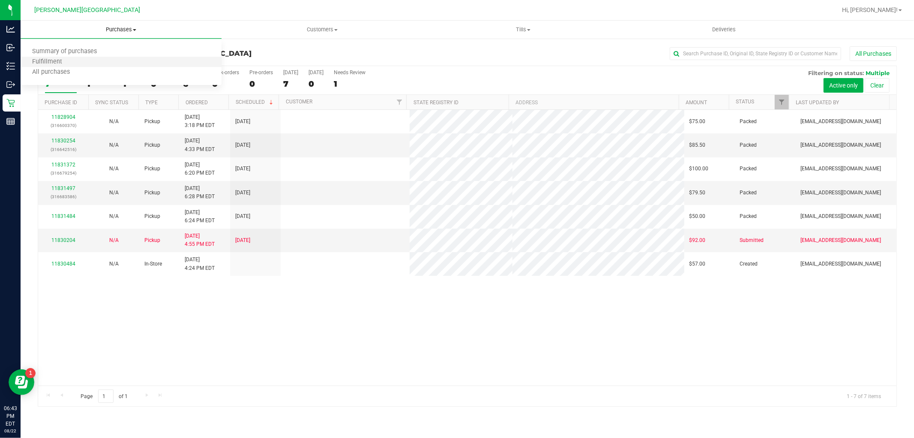
click at [123, 61] on li "Fulfillment" at bounding box center [121, 62] width 201 height 10
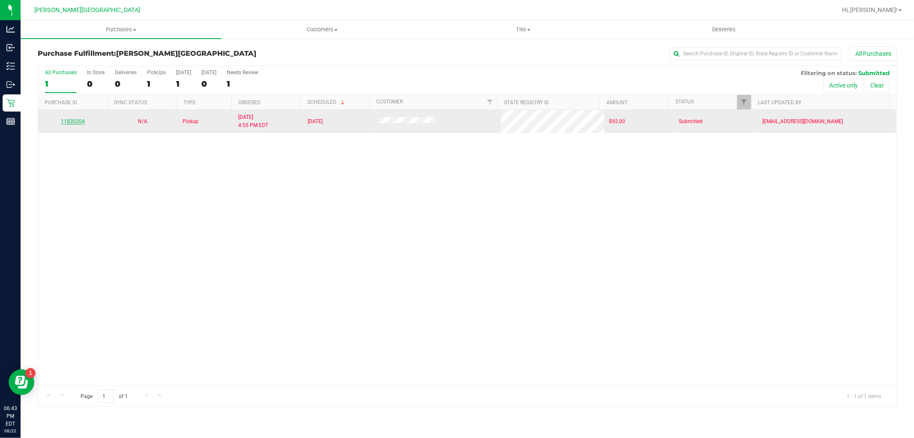
click at [72, 119] on link "11830204" at bounding box center [73, 121] width 24 height 6
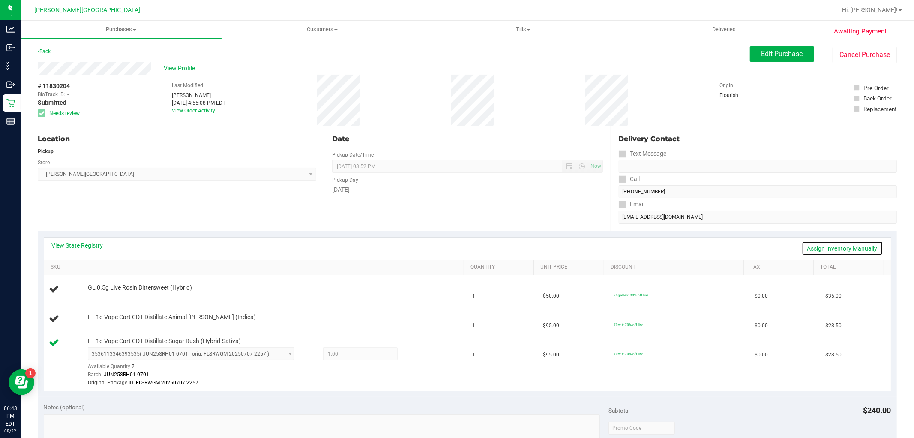
click at [859, 253] on link "Assign Inventory Manually" at bounding box center [842, 248] width 81 height 15
click at [111, 293] on link "Add Package" at bounding box center [103, 293] width 31 height 6
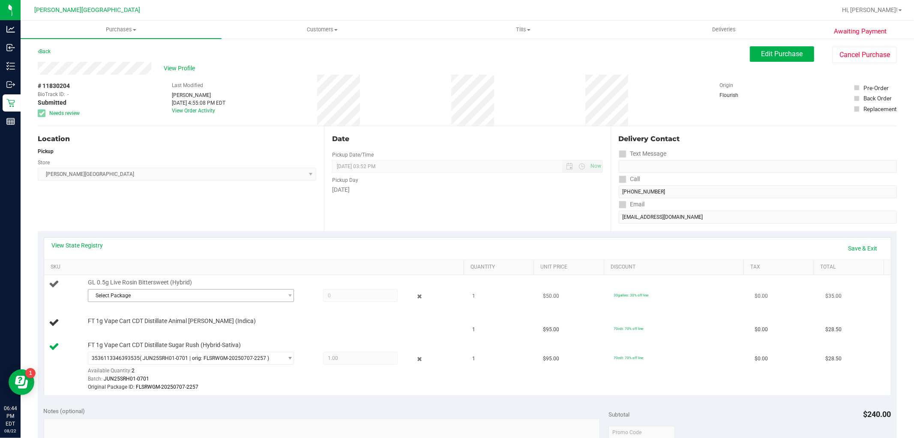
click at [228, 301] on span "Select Package" at bounding box center [191, 295] width 206 height 13
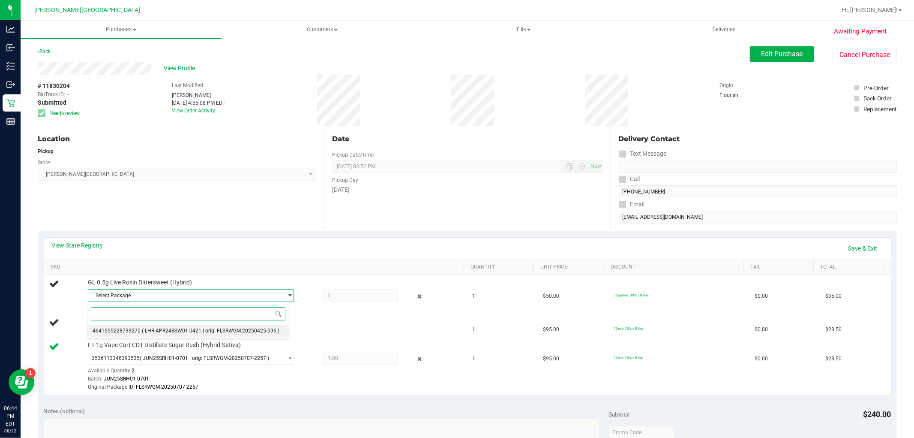
click at [203, 327] on li "4641555228733270 ( LHR-APR24BSW01-0421 | orig: FLSRWGM-20250425-096 )" at bounding box center [188, 331] width 202 height 12
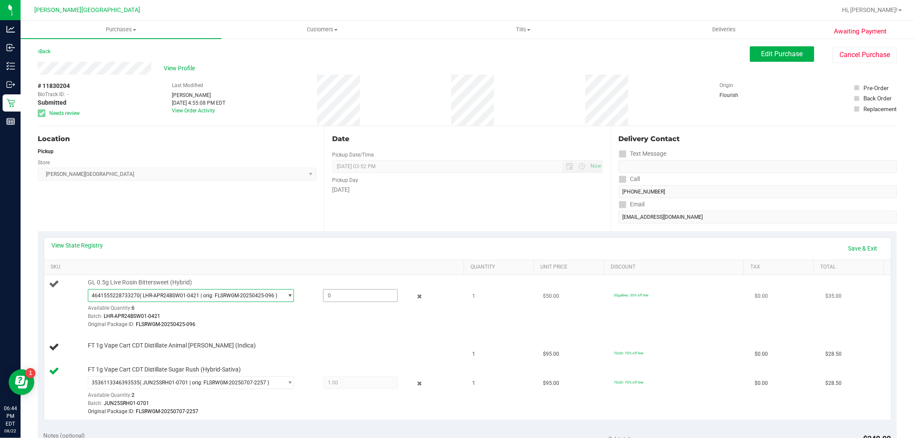
click at [365, 297] on span at bounding box center [360, 295] width 75 height 13
type input "1"
type input "1.0000"
click at [335, 323] on div "Original Package ID: FLSRWGM-20250425-096" at bounding box center [274, 324] width 372 height 8
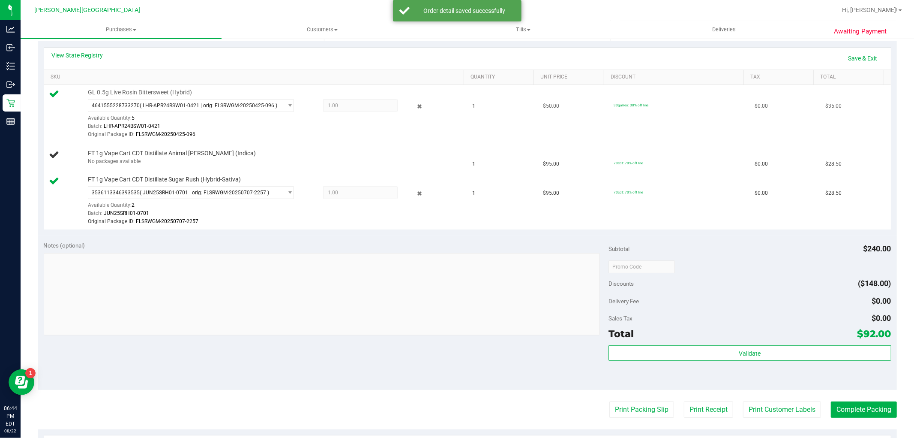
scroll to position [143, 0]
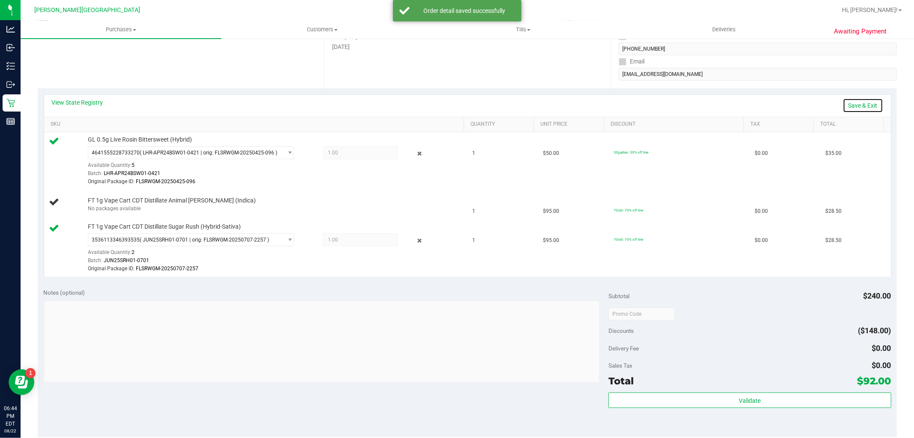
click at [862, 107] on link "Save & Exit" at bounding box center [863, 105] width 40 height 15
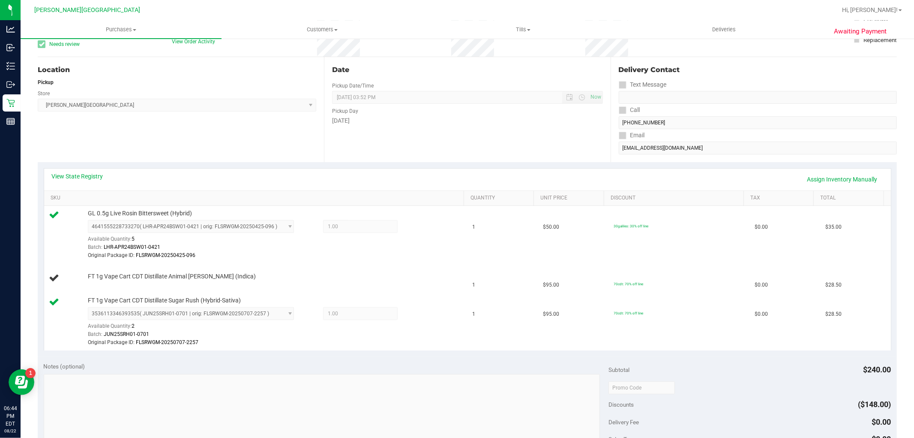
scroll to position [0, 0]
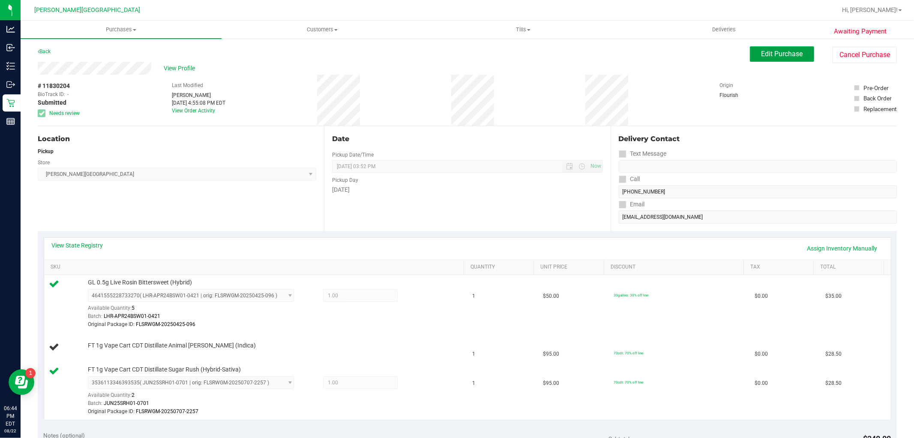
click at [780, 59] on button "Edit Purchase" at bounding box center [782, 53] width 64 height 15
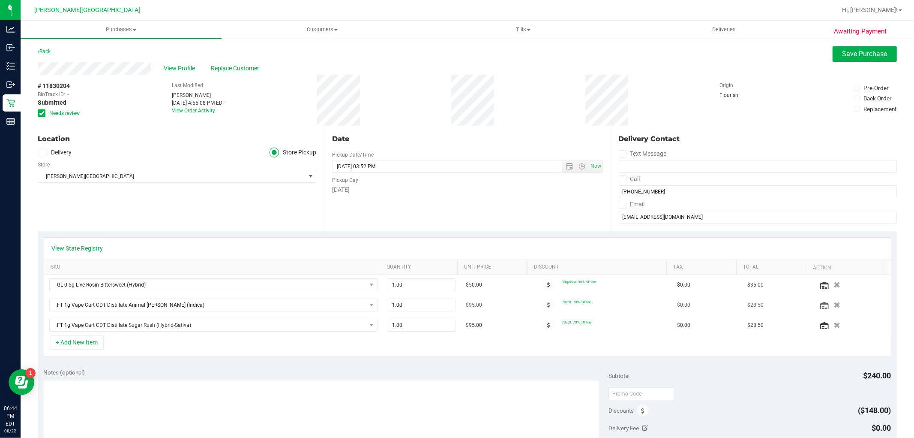
click at [834, 308] on icon "button" at bounding box center [837, 305] width 6 height 6
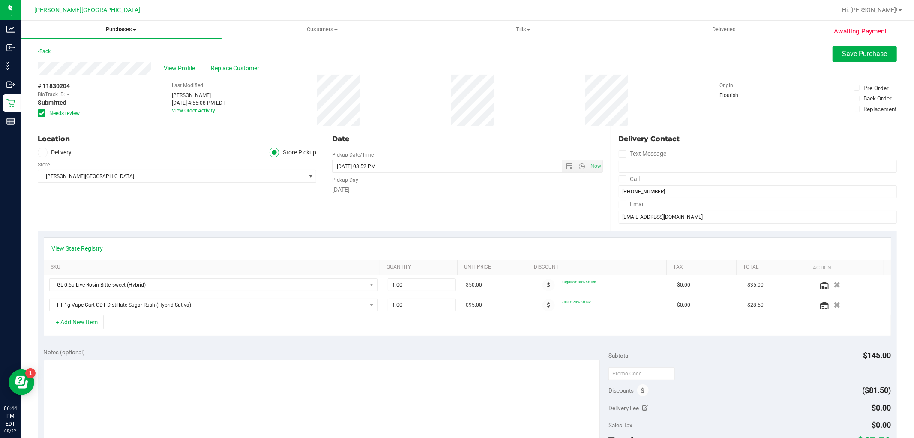
click at [127, 29] on span "Purchases" at bounding box center [121, 30] width 201 height 8
click at [75, 63] on li "Fulfillment" at bounding box center [121, 62] width 201 height 10
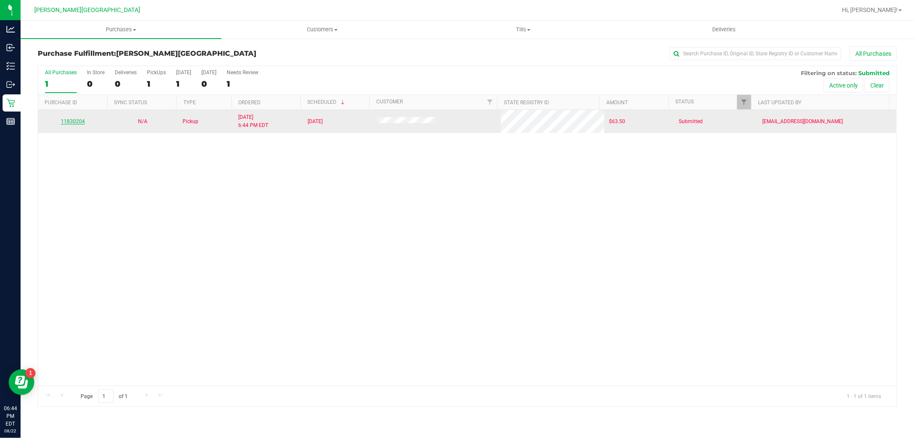
click at [76, 122] on link "11830204" at bounding box center [73, 121] width 24 height 6
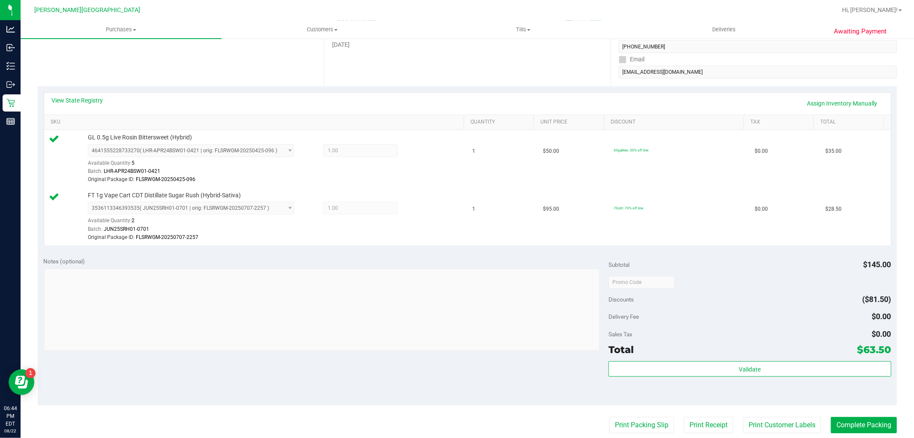
scroll to position [285, 0]
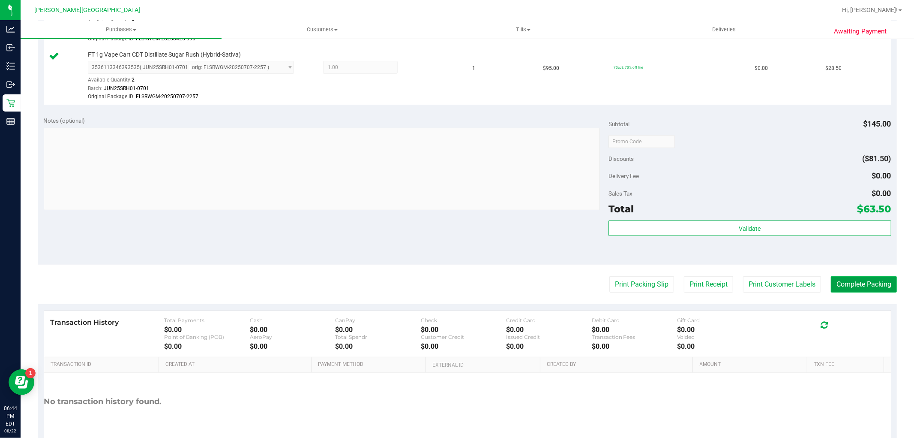
click at [853, 292] on button "Complete Packing" at bounding box center [864, 284] width 66 height 16
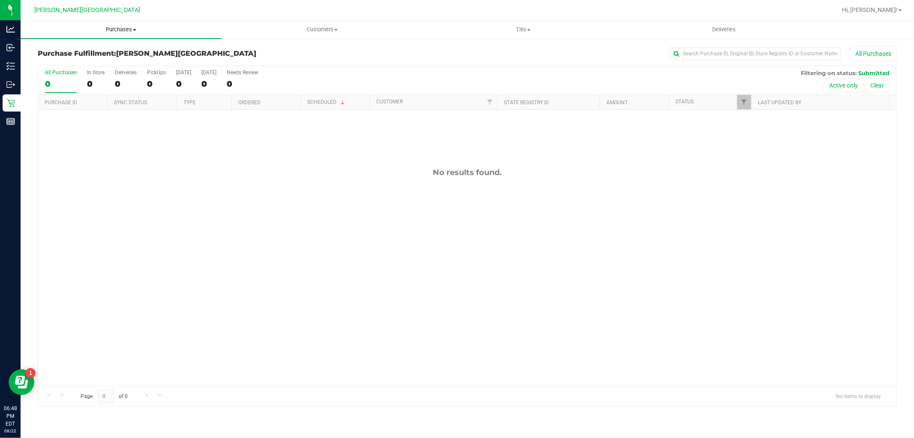
click at [135, 30] on span at bounding box center [134, 30] width 3 height 2
click at [90, 61] on li "Fulfillment" at bounding box center [121, 62] width 201 height 10
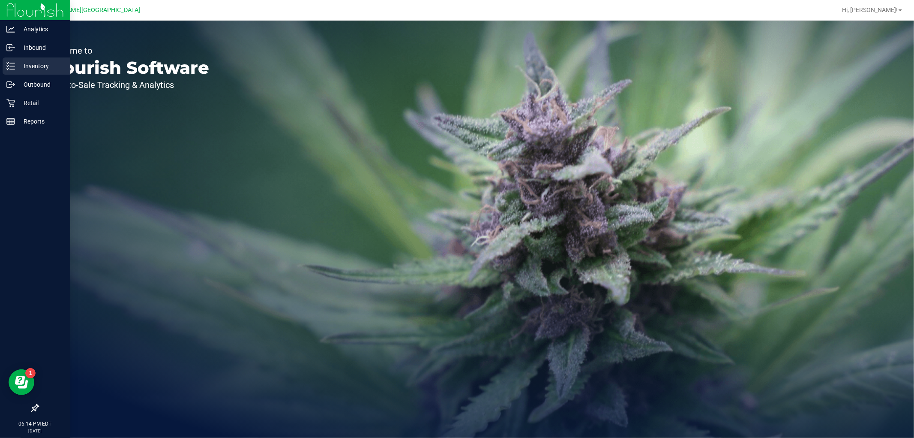
click at [35, 66] on p "Inventory" at bounding box center [40, 66] width 51 height 10
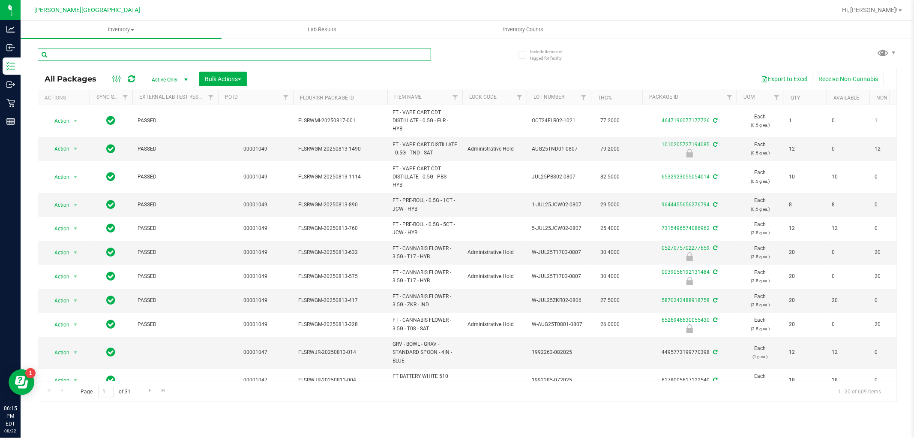
click at [166, 54] on input "text" at bounding box center [235, 54] width 394 height 13
type input "fic"
